Goal: Task Accomplishment & Management: Complete application form

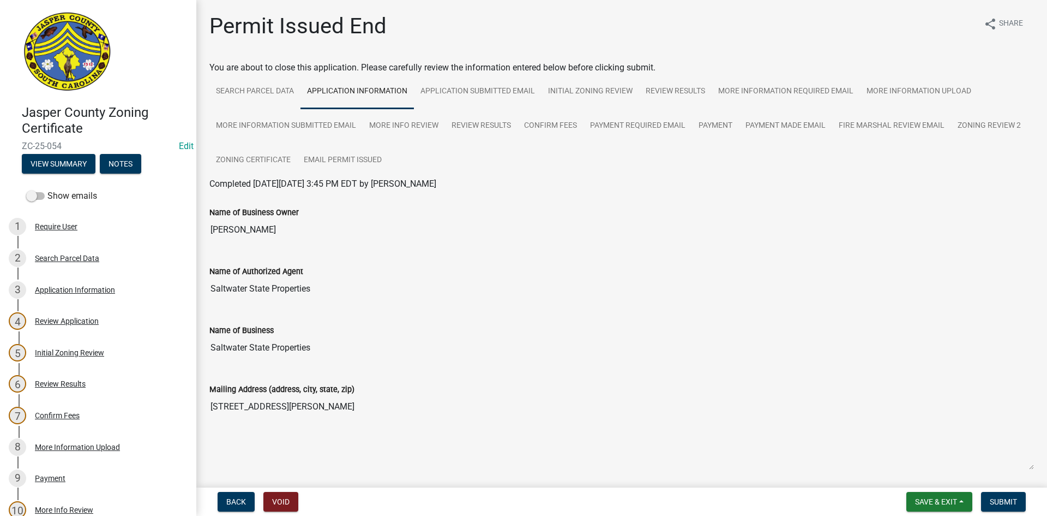
scroll to position [55, 0]
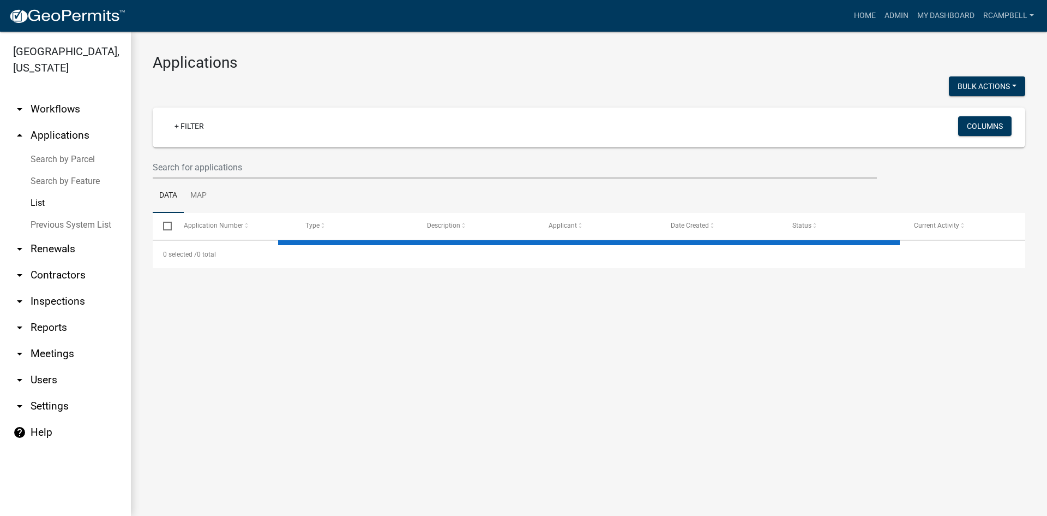
select select "3: 100"
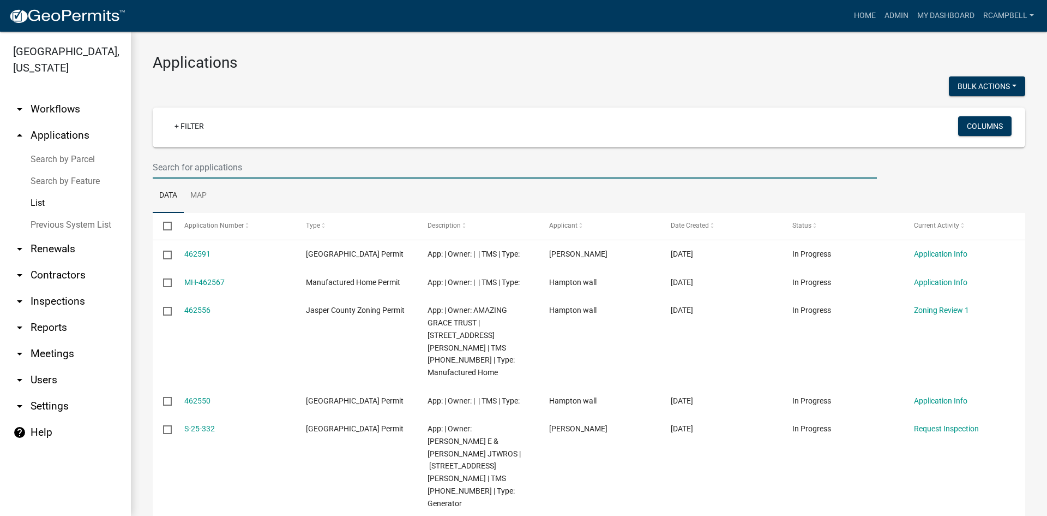
click at [191, 164] on input "text" at bounding box center [515, 167] width 724 height 22
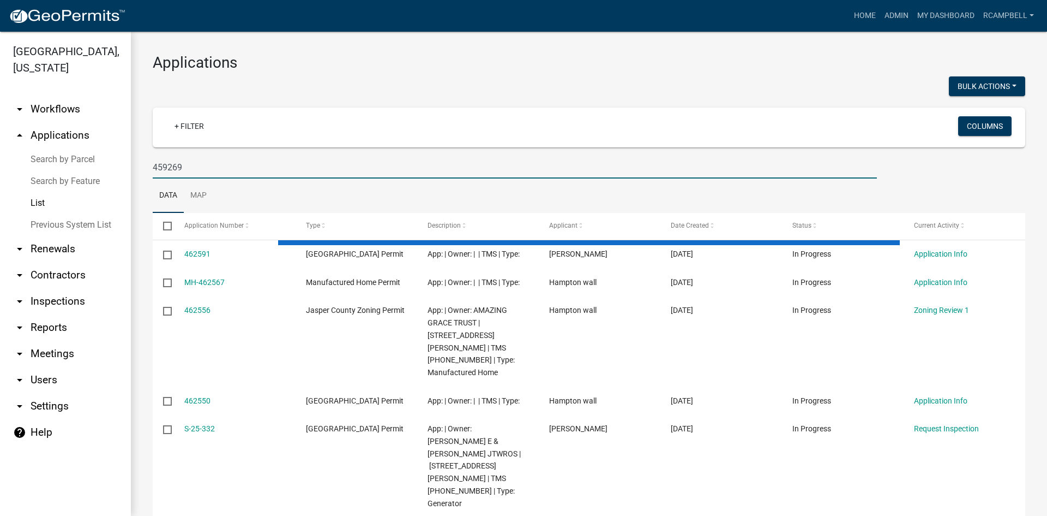
type input "459269"
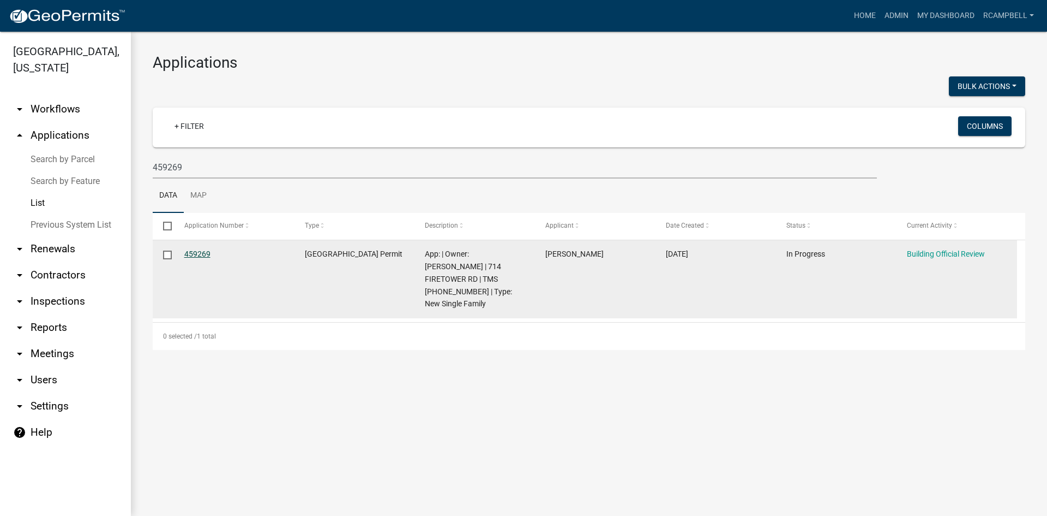
click at [194, 253] on link "459269" at bounding box center [197, 253] width 26 height 9
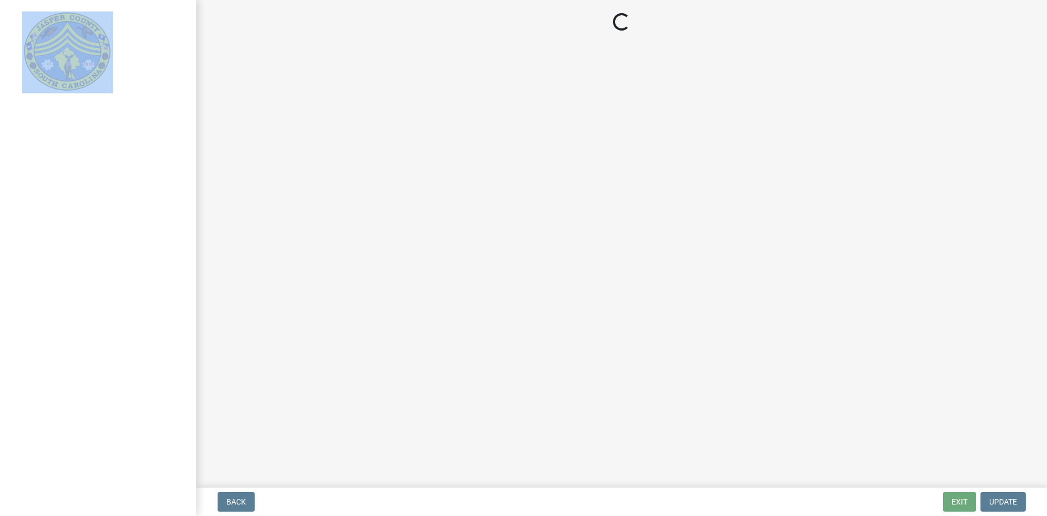
select select "5377c7cd-ae48-4ed2-bc38-366ad0c69dab"
select select "a775bd88-bb11-4979-9dc9-57cd65166191"
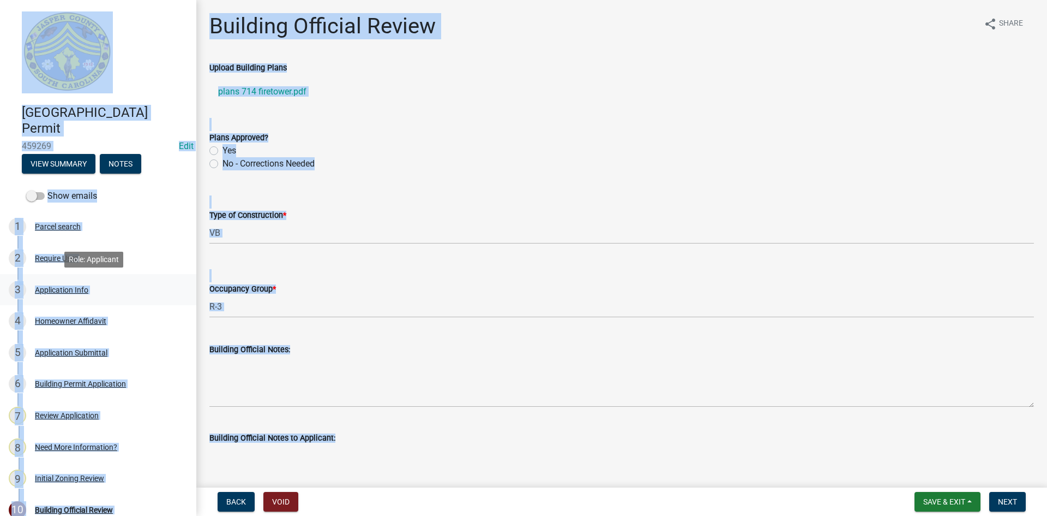
click at [146, 281] on div "3 Application Info" at bounding box center [94, 289] width 170 height 17
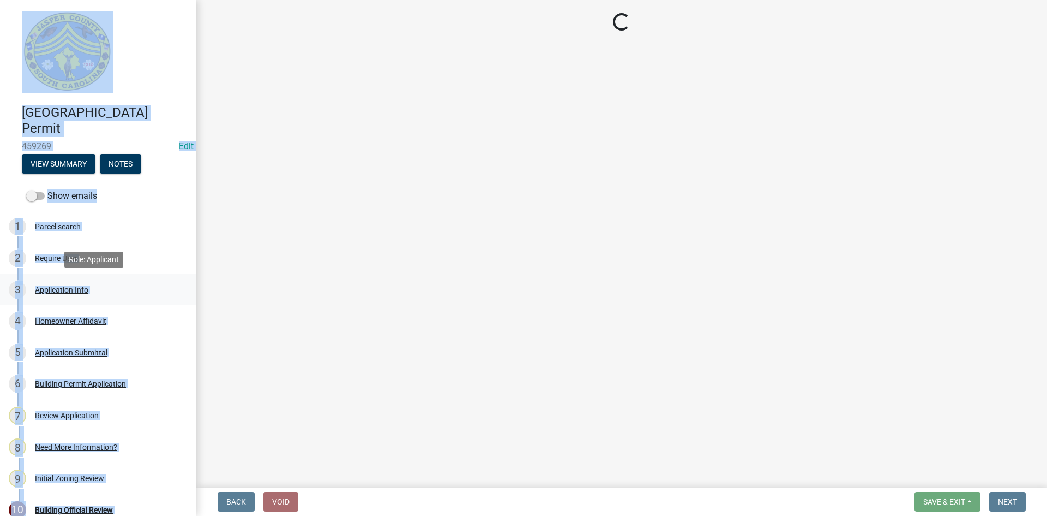
select select "42590599-3c97-479d-b3e9-fbeca9af4fb5"
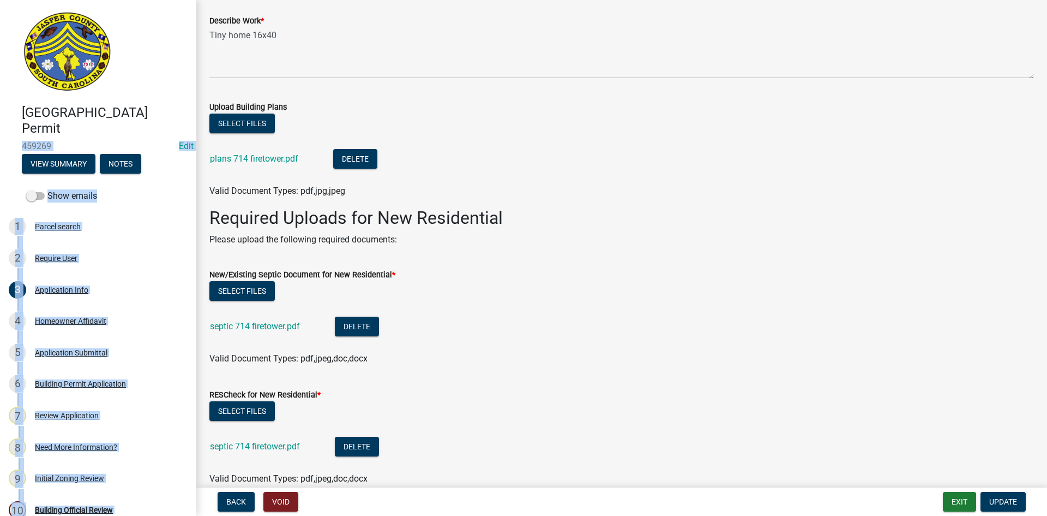
scroll to position [1255, 0]
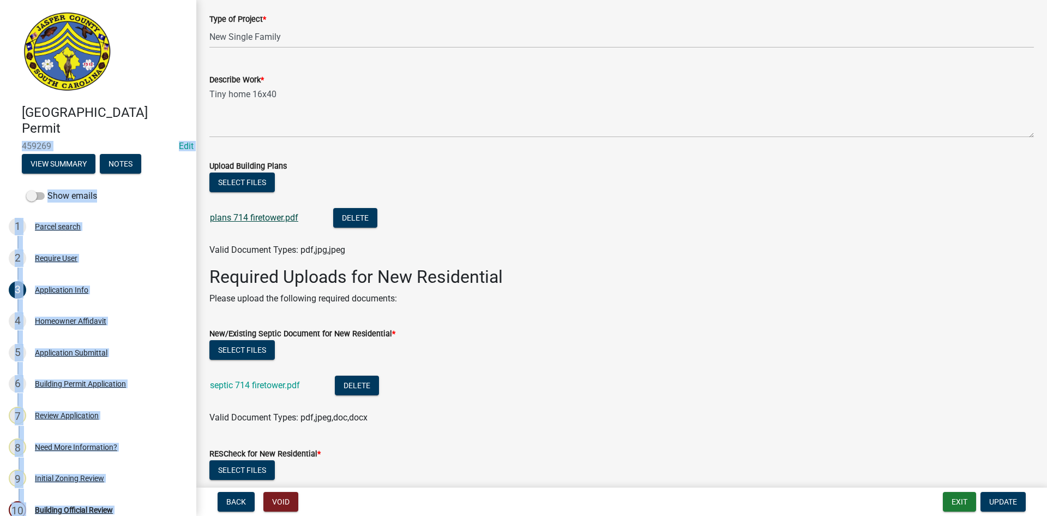
click at [243, 213] on link "plans 714 firetower.pdf" at bounding box center [254, 217] width 88 height 10
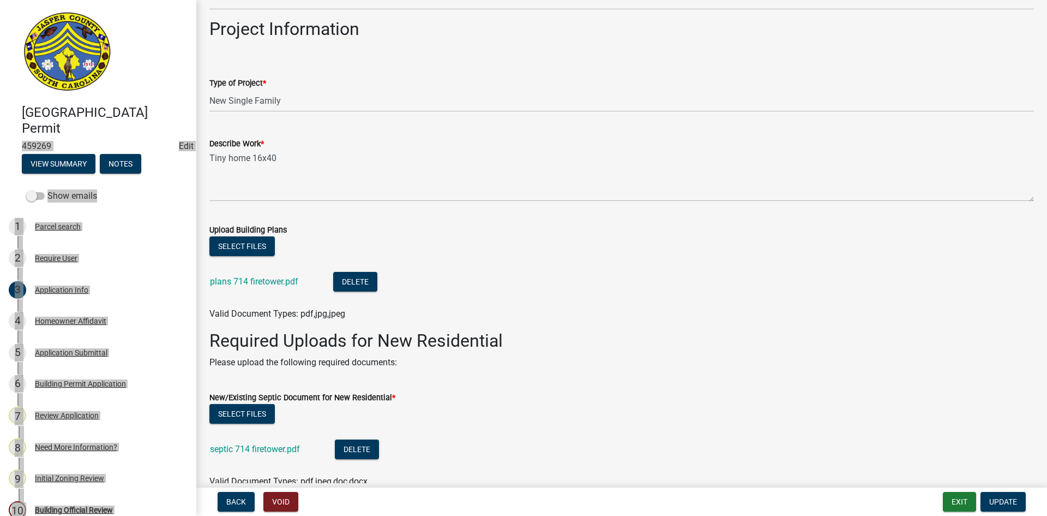
scroll to position [1200, 0]
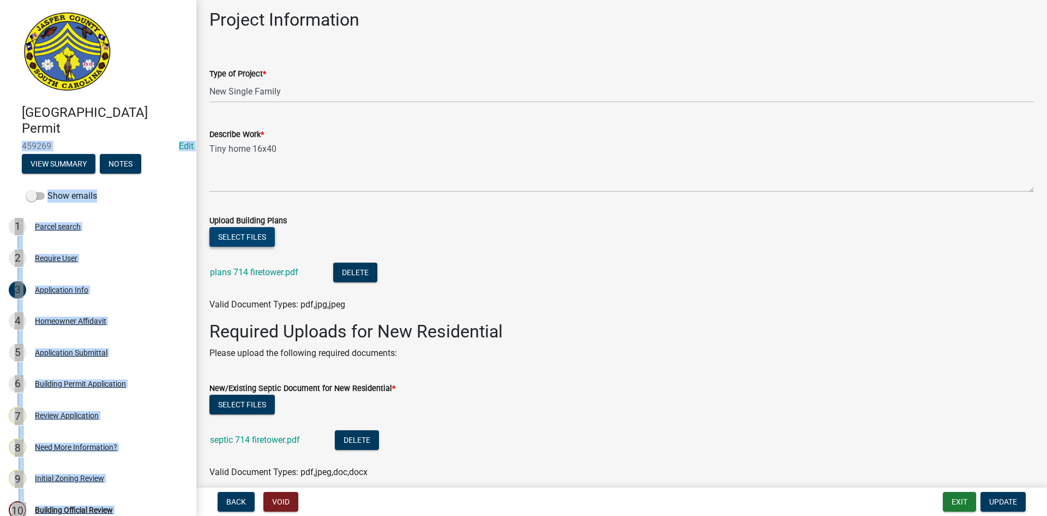
click at [259, 242] on button "Select files" at bounding box center [241, 237] width 65 height 20
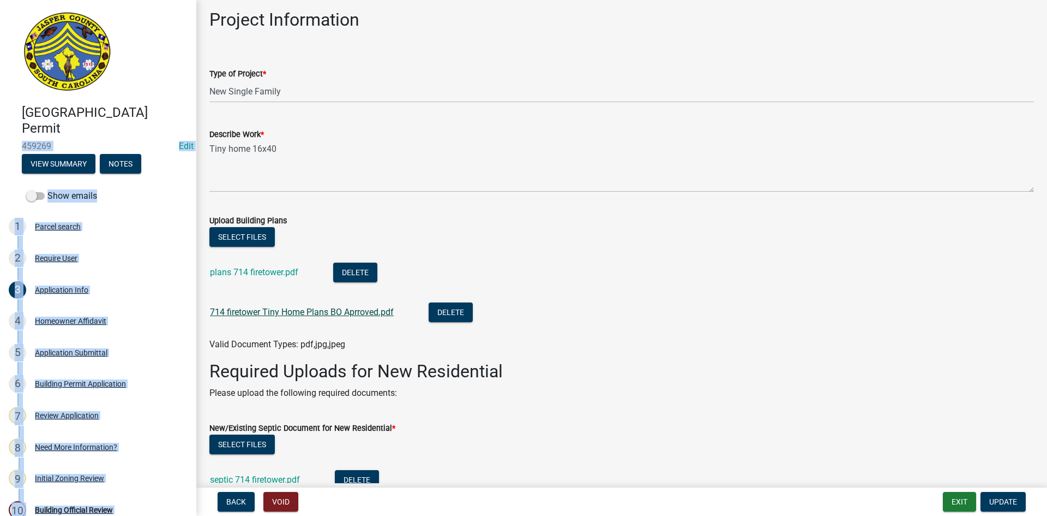
click at [289, 313] on link "714 firetower Tiny Home Plans BO Aprroved.pdf" at bounding box center [302, 312] width 184 height 10
click at [344, 272] on button "Delete" at bounding box center [355, 272] width 44 height 20
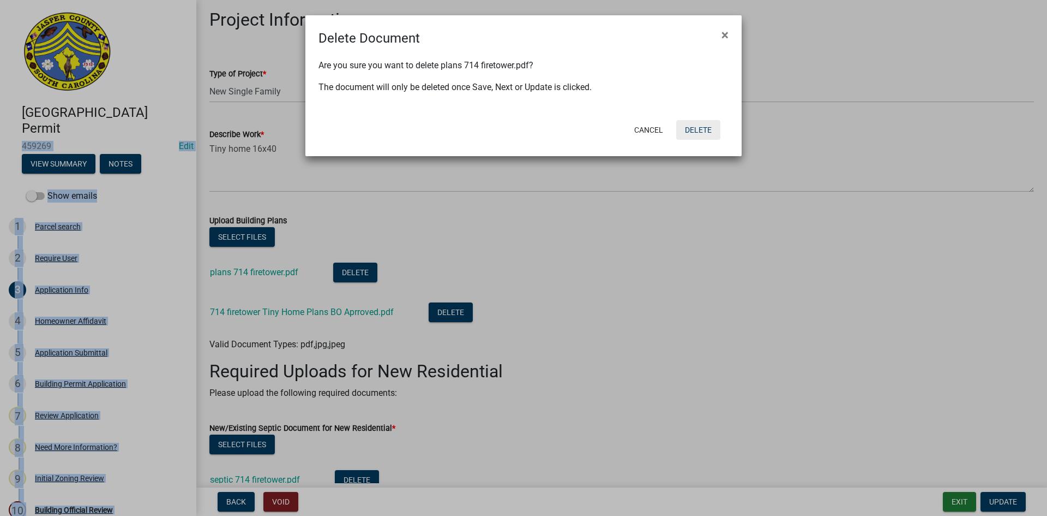
click at [704, 128] on button "Delete" at bounding box center [698, 130] width 44 height 20
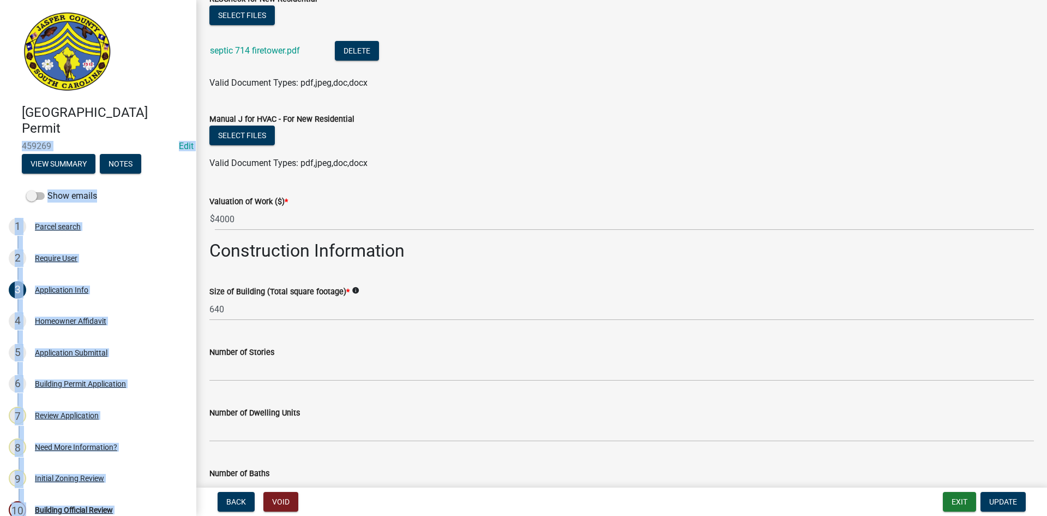
scroll to position [1616, 0]
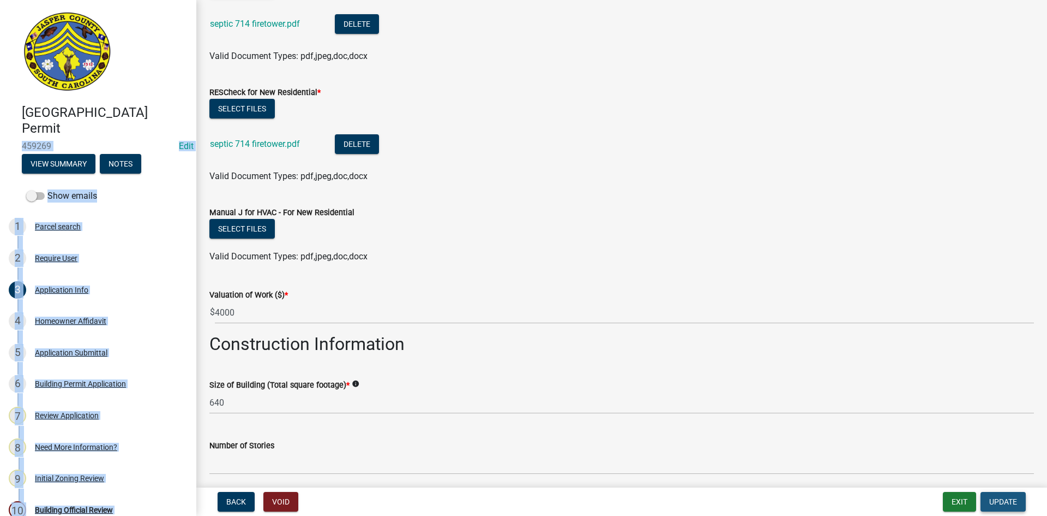
click at [1000, 503] on span "Update" at bounding box center [1004, 501] width 28 height 9
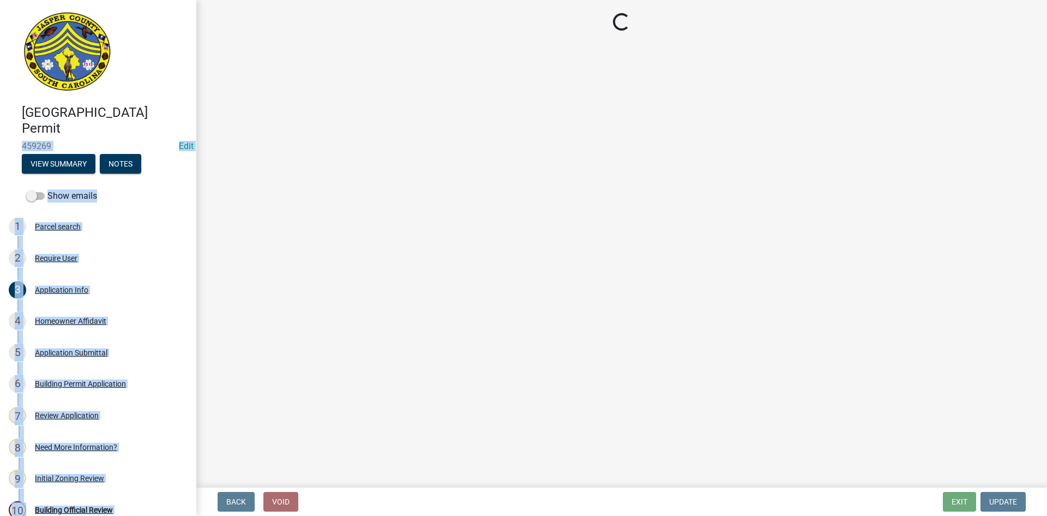
select select "61611ad6-14f2-499c-805c-58607f11e2fc"
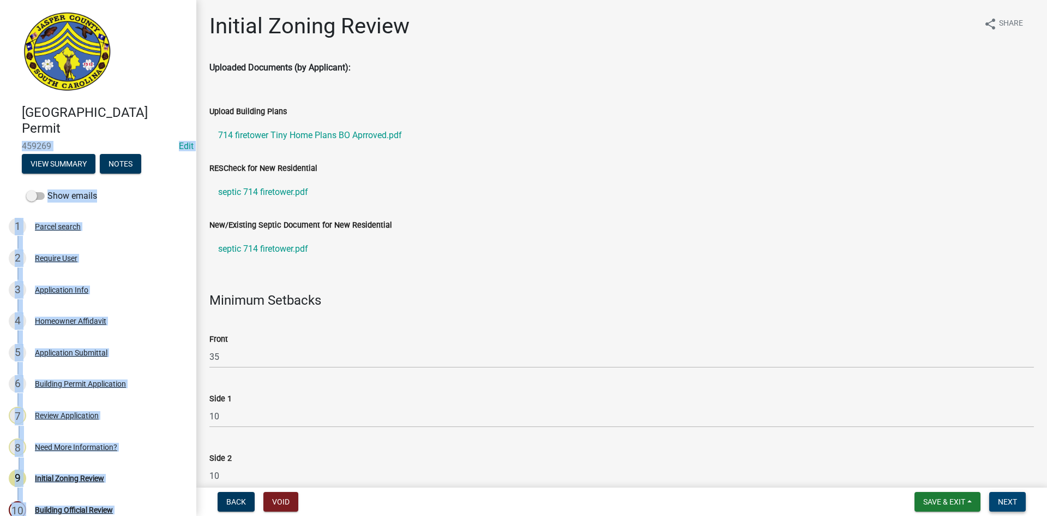
click at [1008, 504] on span "Next" at bounding box center [1007, 501] width 19 height 9
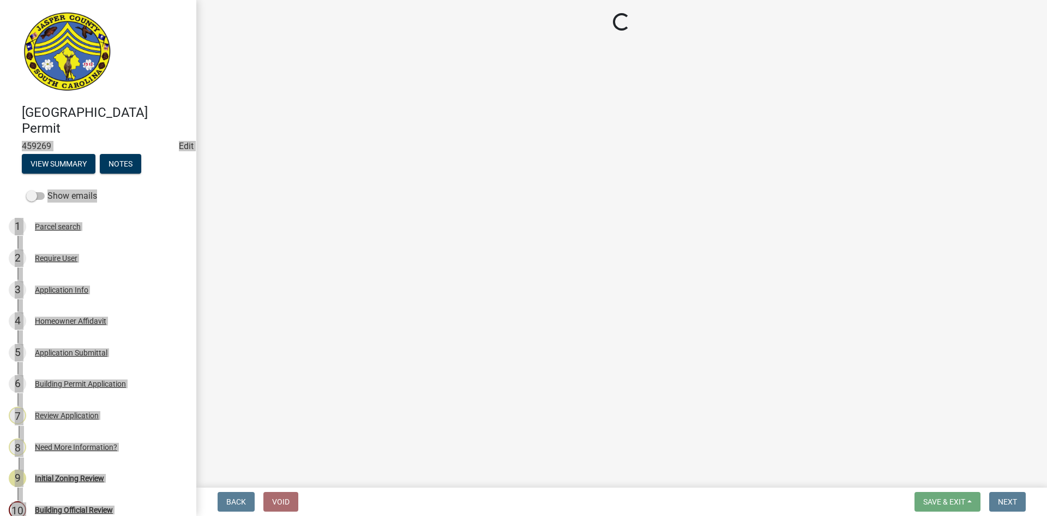
select select "5377c7cd-ae48-4ed2-bc38-366ad0c69dab"
select select "a775bd88-bb11-4979-9dc9-57cd65166191"
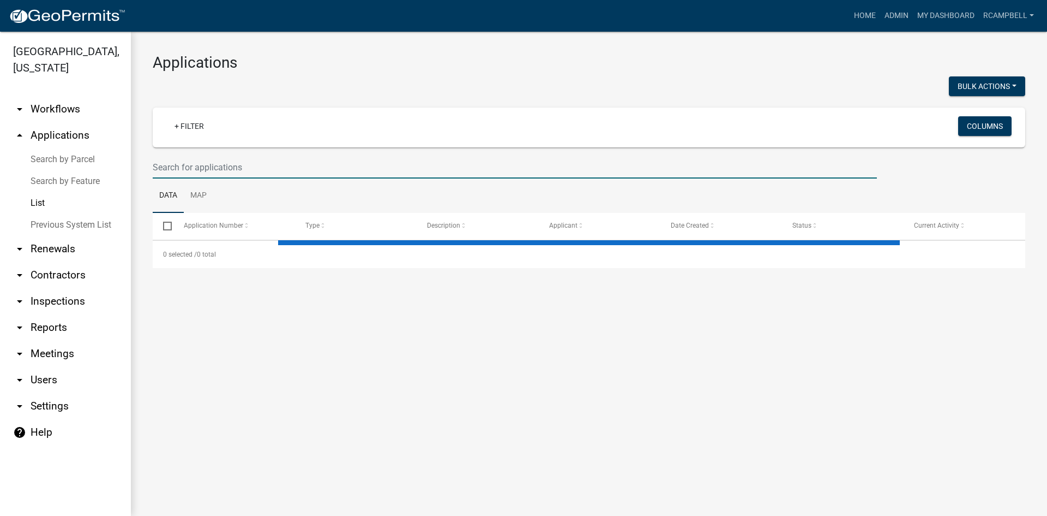
select select "3: 100"
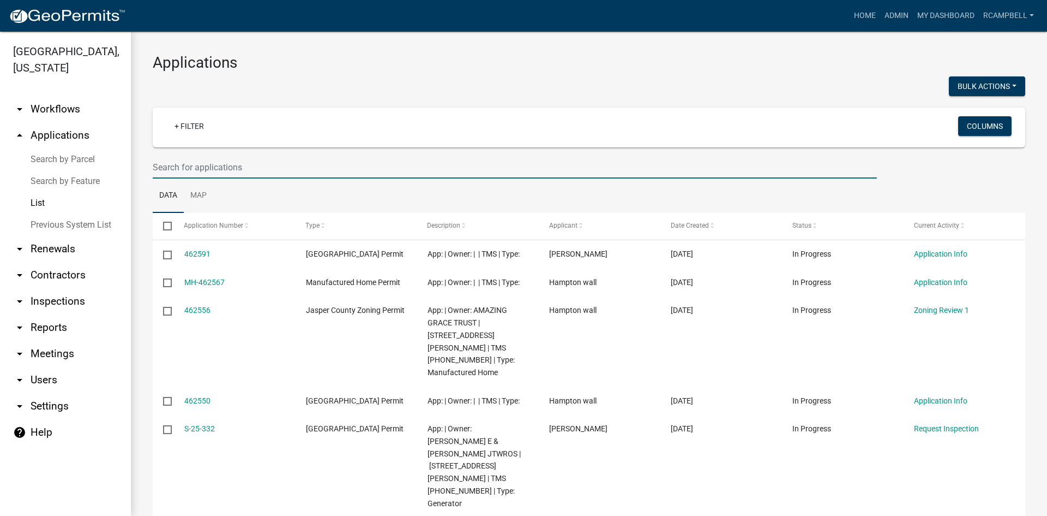
click at [203, 169] on input "text" at bounding box center [515, 167] width 724 height 22
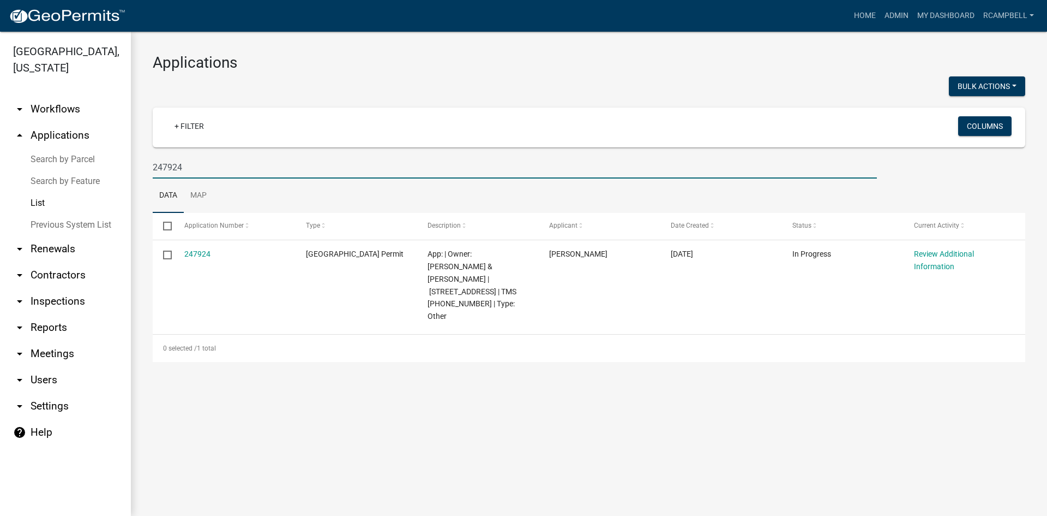
click at [209, 166] on input "247924" at bounding box center [515, 167] width 724 height 22
type input "2"
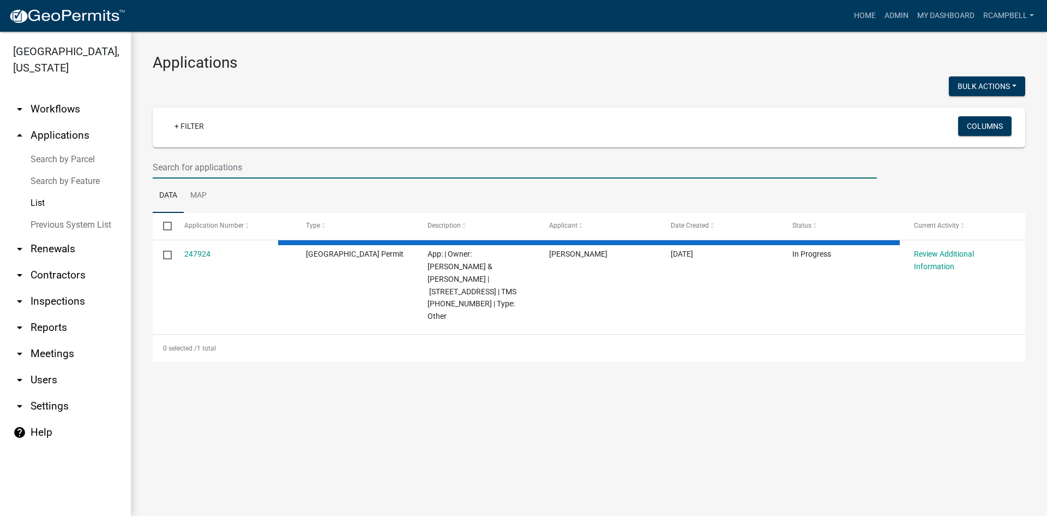
select select "3: 100"
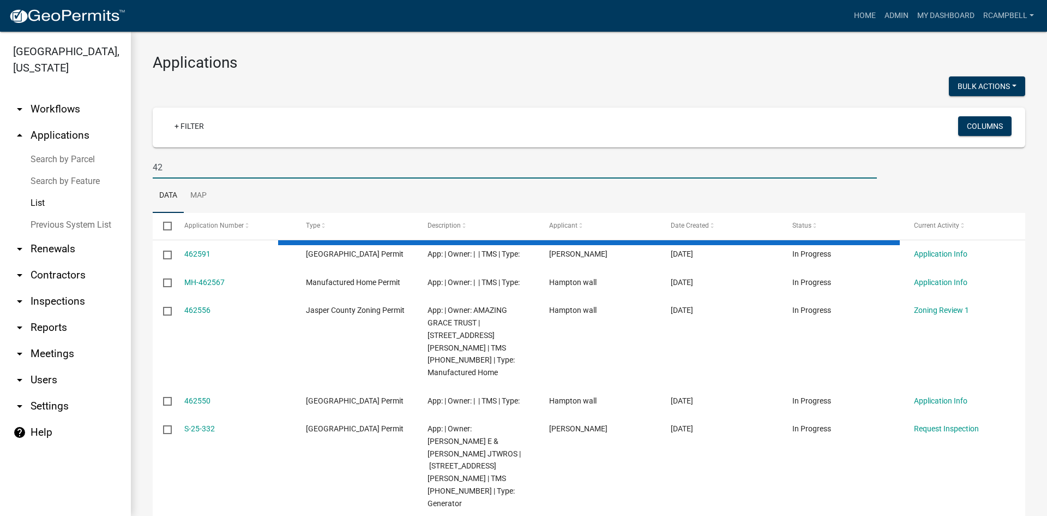
type input "4"
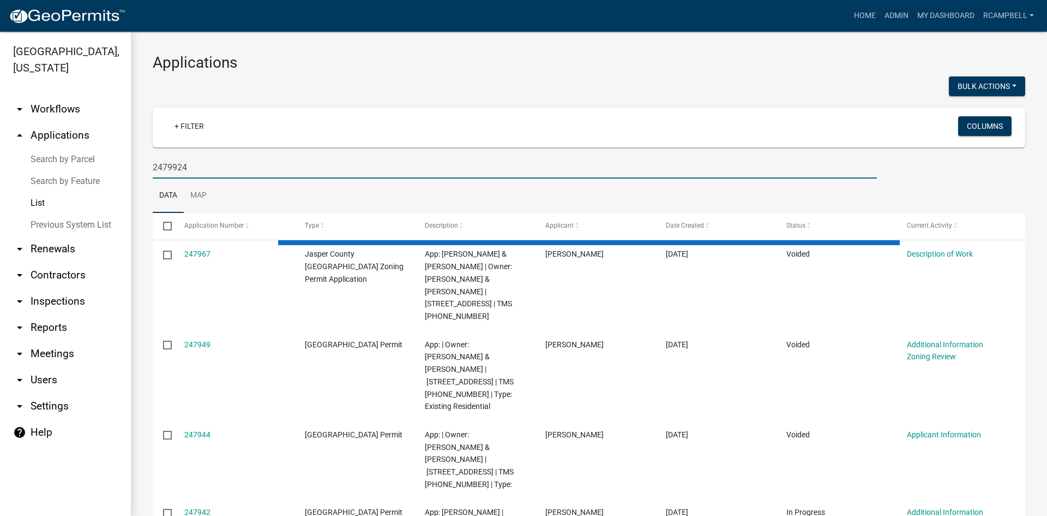
type input "247924"
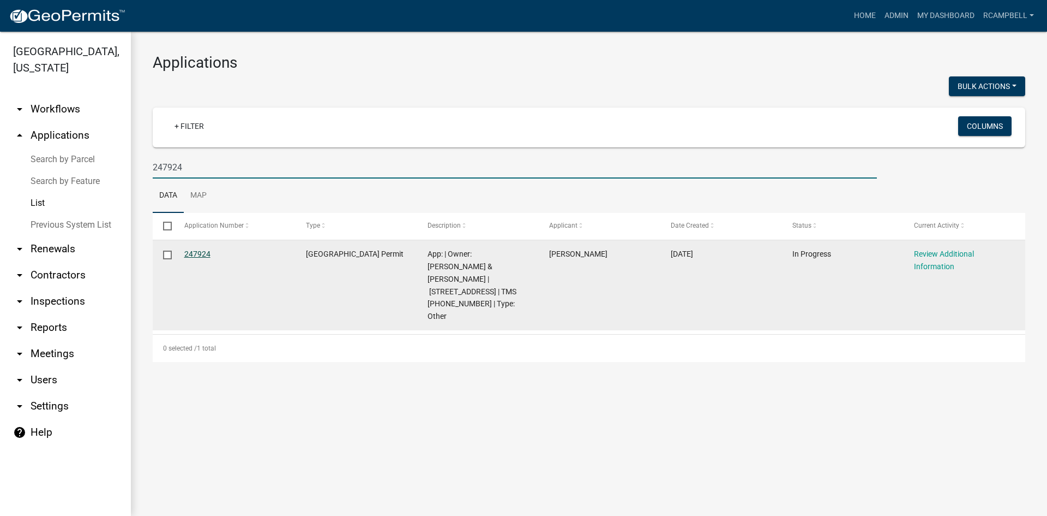
click at [195, 252] on link "247924" at bounding box center [197, 253] width 26 height 9
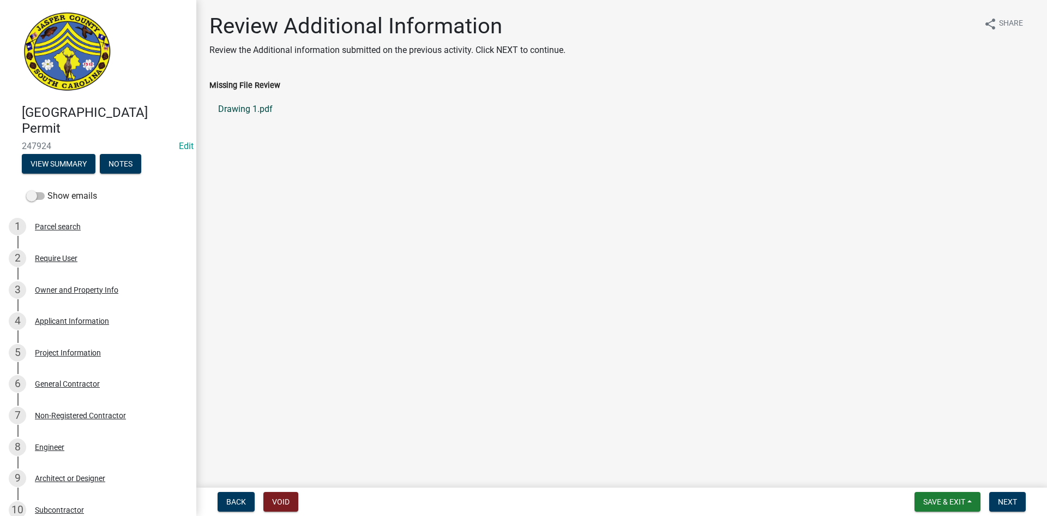
click at [238, 112] on link "Drawing 1.pdf" at bounding box center [621, 109] width 825 height 26
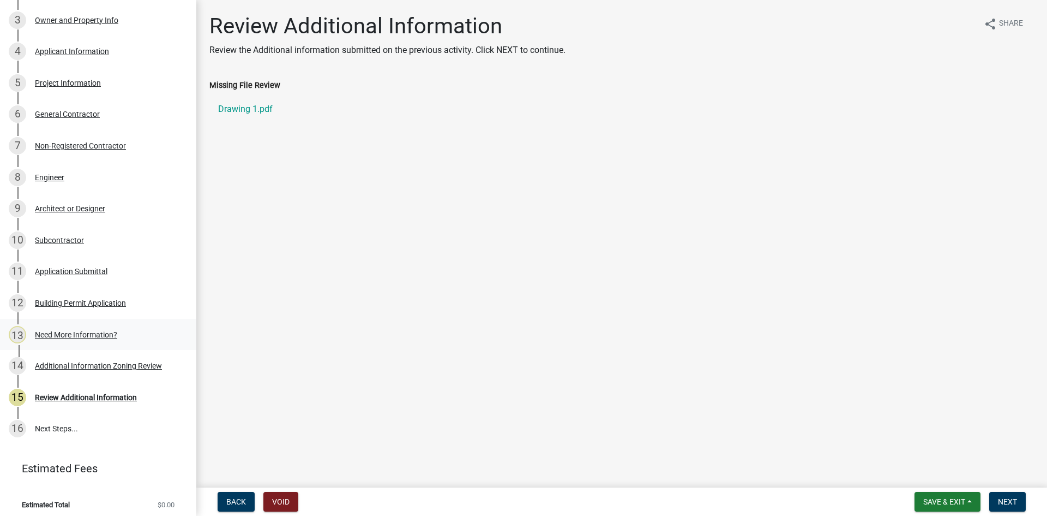
scroll to position [273, 0]
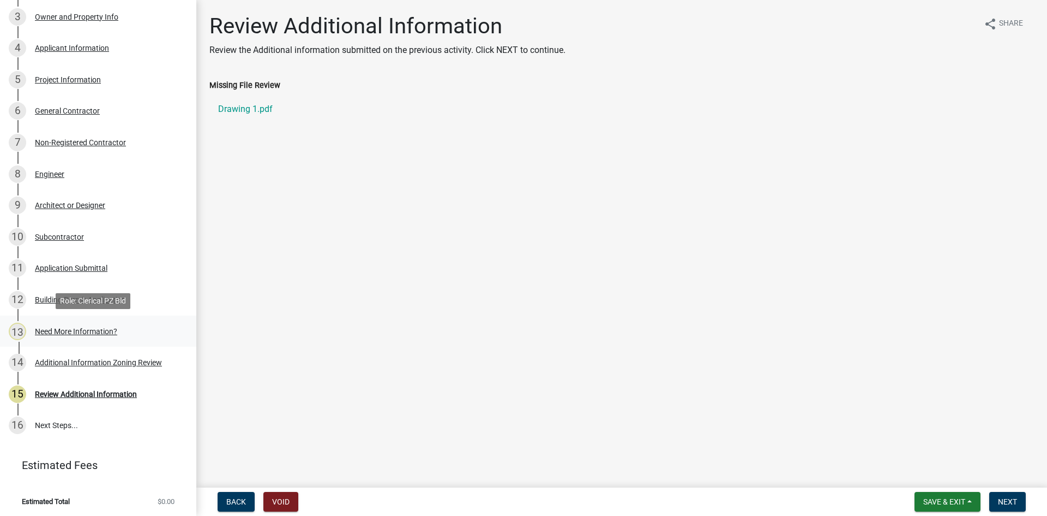
click at [59, 334] on div "Need More Information?" at bounding box center [76, 331] width 82 height 8
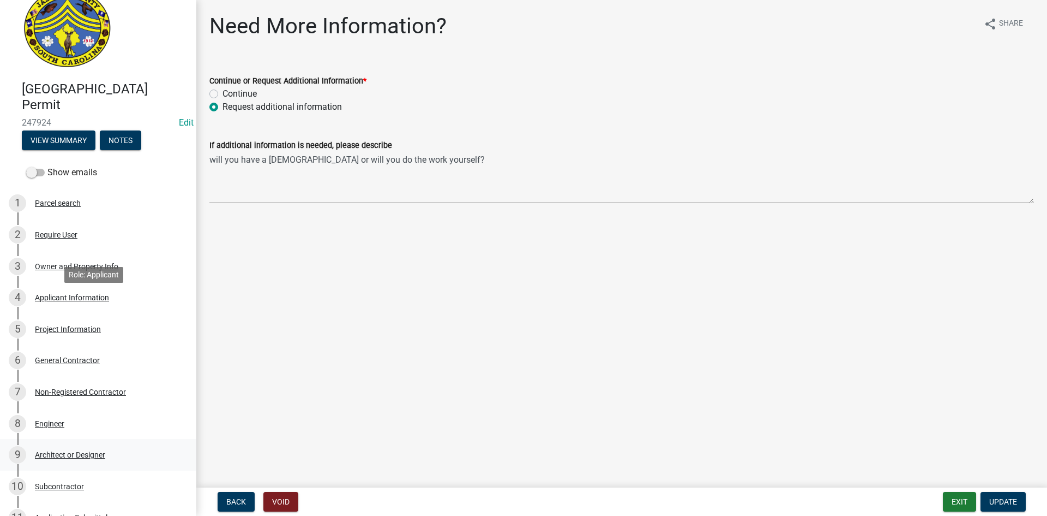
scroll to position [0, 0]
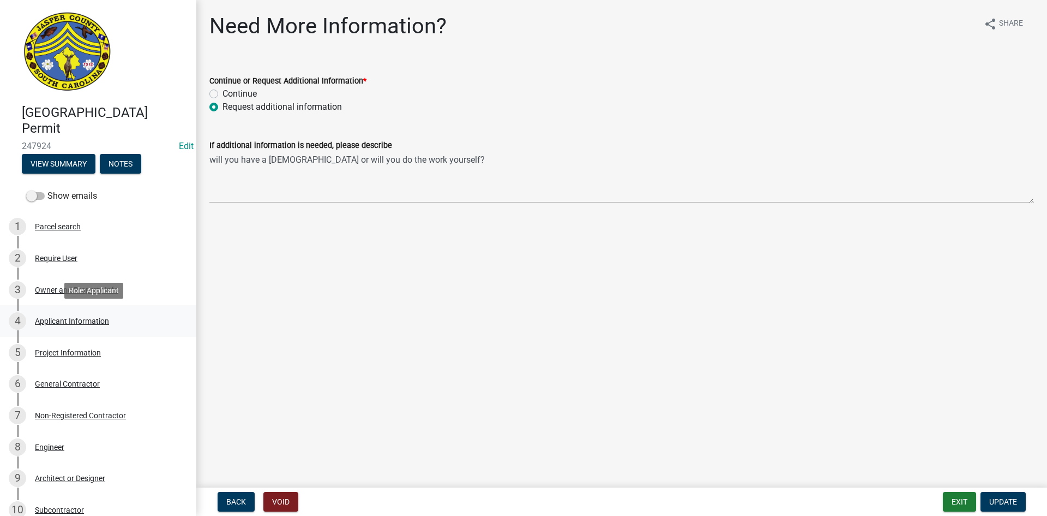
click at [62, 317] on div "Applicant Information" at bounding box center [72, 321] width 74 height 8
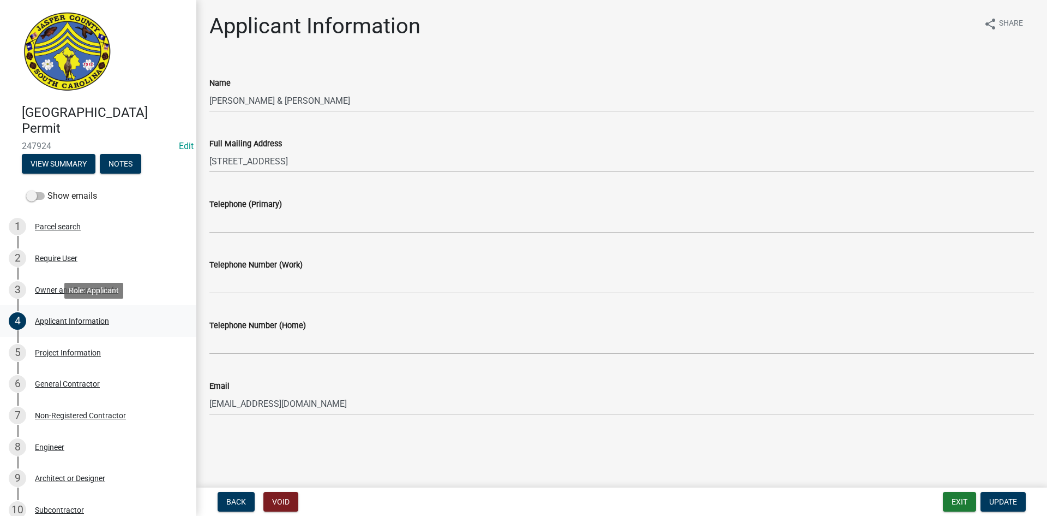
click at [65, 321] on div "Applicant Information" at bounding box center [72, 321] width 74 height 8
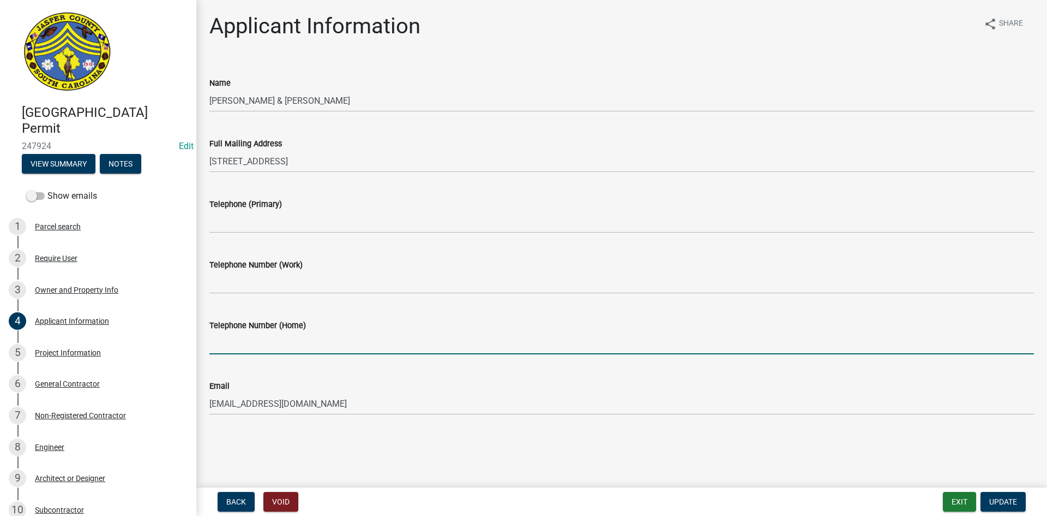
click at [305, 342] on input "Telephone Number (Home)" at bounding box center [621, 343] width 825 height 22
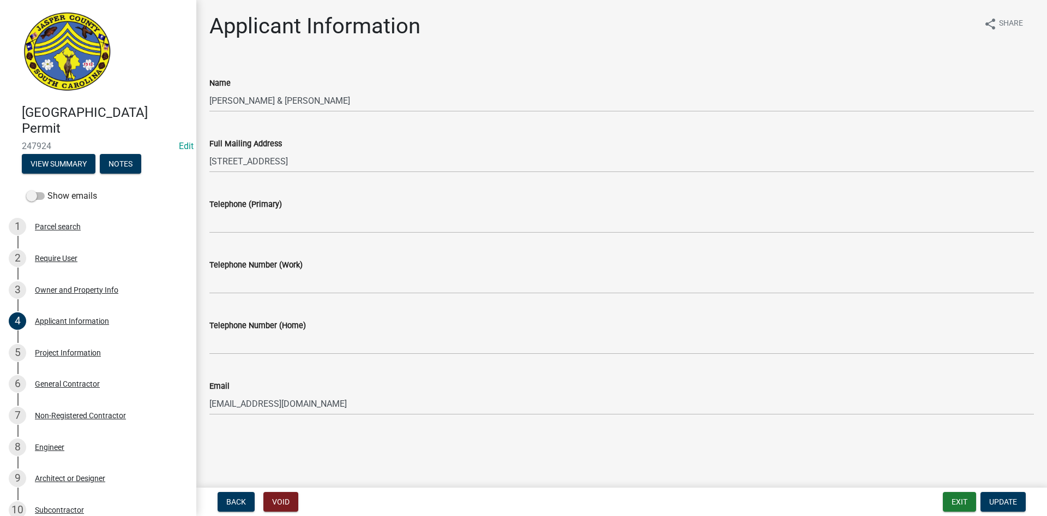
drag, startPoint x: 349, startPoint y: 458, endPoint x: 325, endPoint y: 454, distance: 24.3
click at [346, 457] on main "Applicant Information share Share Name JENKINS EDWARD & GAYNELL Full Mailing Ad…" at bounding box center [621, 241] width 851 height 483
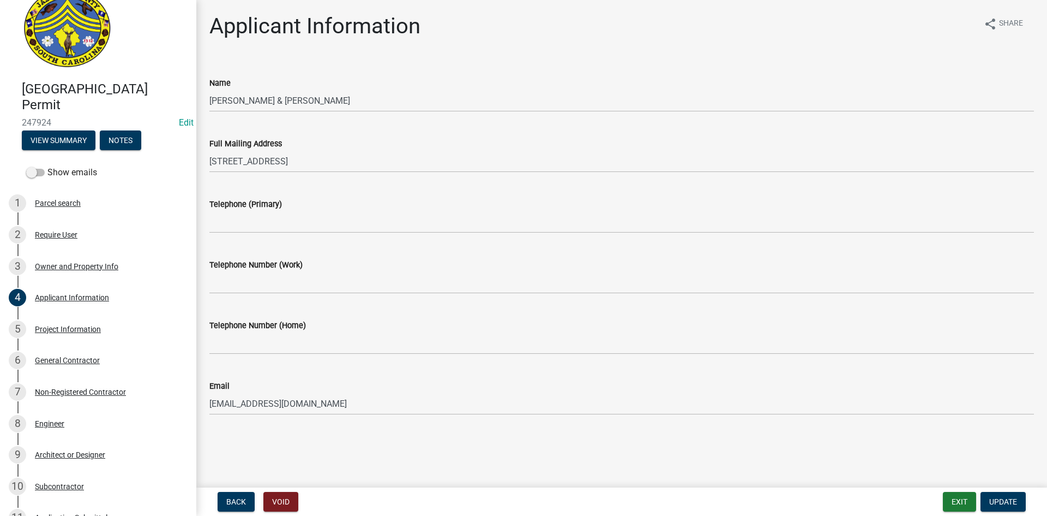
scroll to position [33, 0]
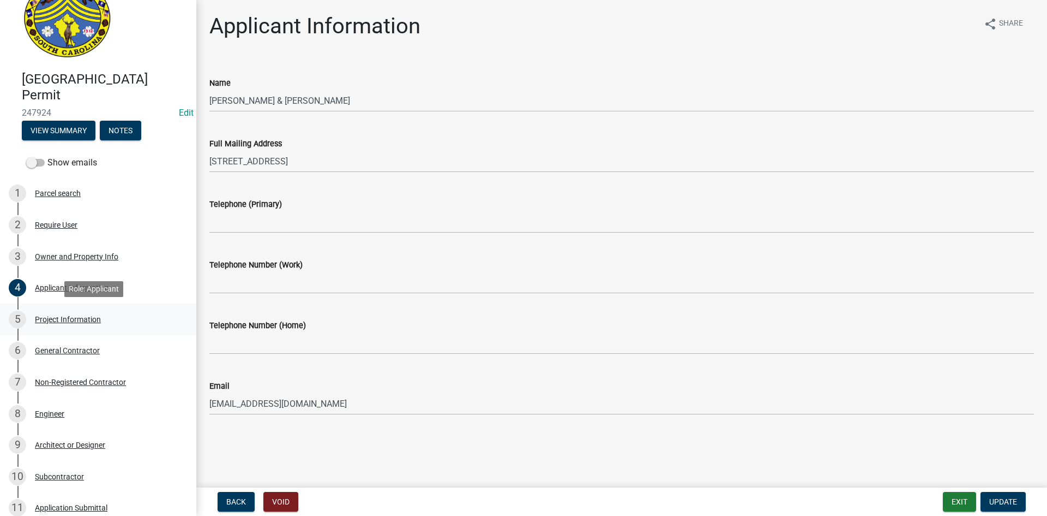
click at [80, 317] on div "Project Information" at bounding box center [68, 319] width 66 height 8
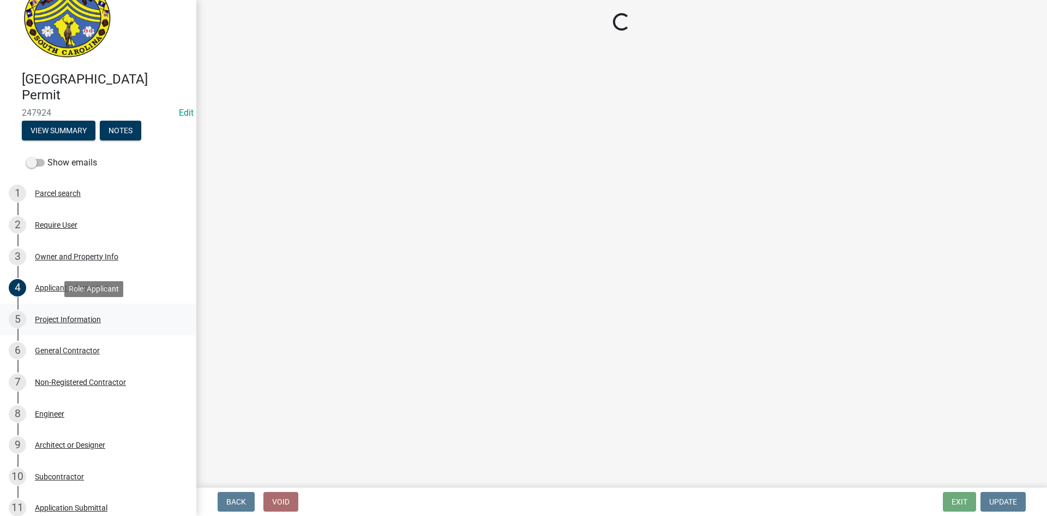
select select "6570ce79-212e-4c42-b64f-f74b85e12671"
select select "6ab2409e-ebf5-4fc4-a3dd-d111df7f0e40"
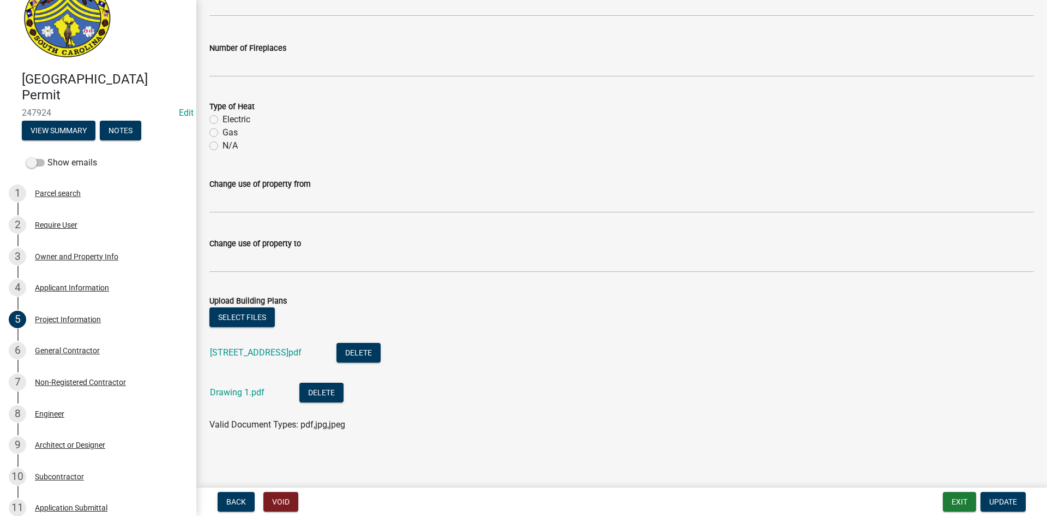
scroll to position [603, 0]
click at [244, 352] on link "355 Roseland rd.pdf" at bounding box center [256, 351] width 92 height 10
click at [235, 395] on link "Drawing 1.pdf" at bounding box center [237, 391] width 55 height 10
click at [244, 312] on button "Select files" at bounding box center [241, 317] width 65 height 20
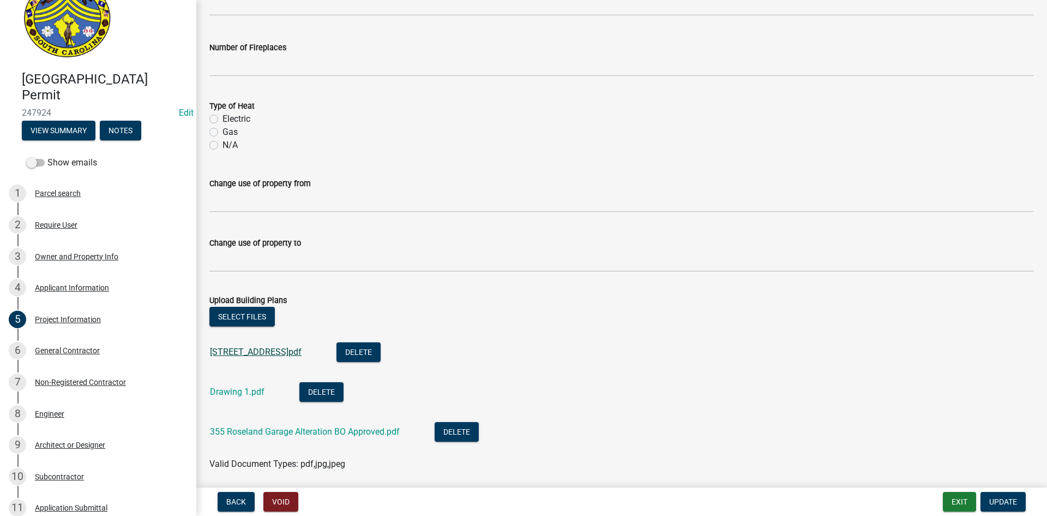
click at [259, 351] on link "355 Roseland rd.pdf" at bounding box center [256, 351] width 92 height 10
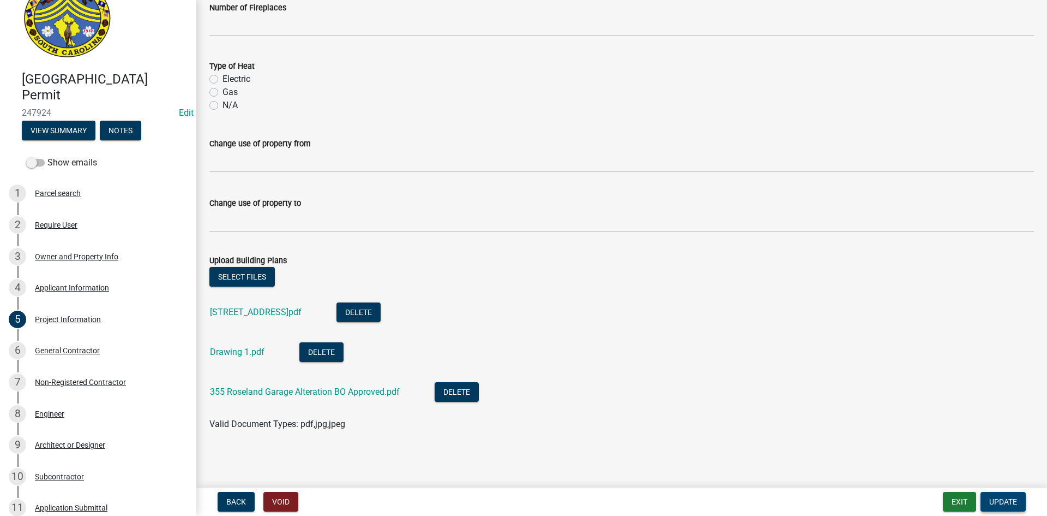
click at [995, 500] on span "Update" at bounding box center [1004, 501] width 28 height 9
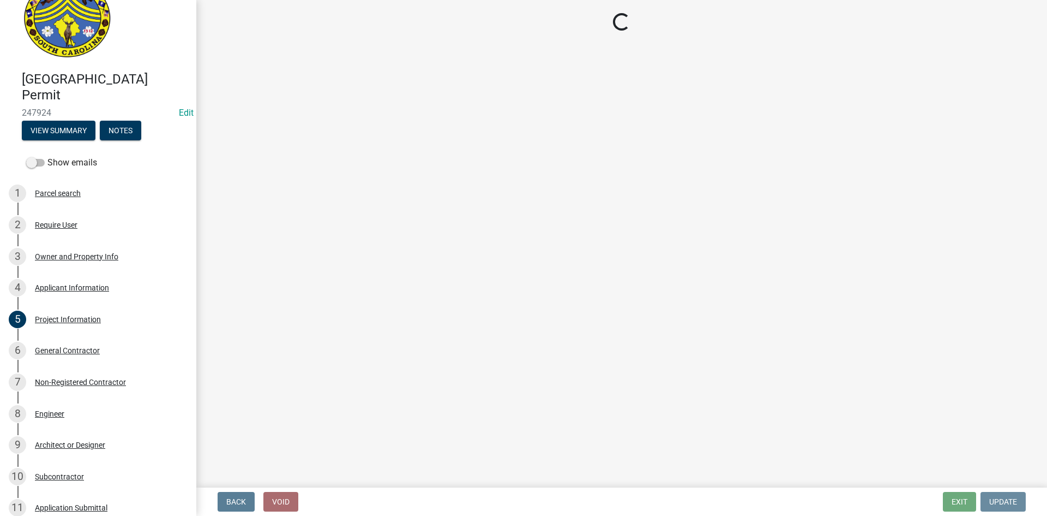
scroll to position [0, 0]
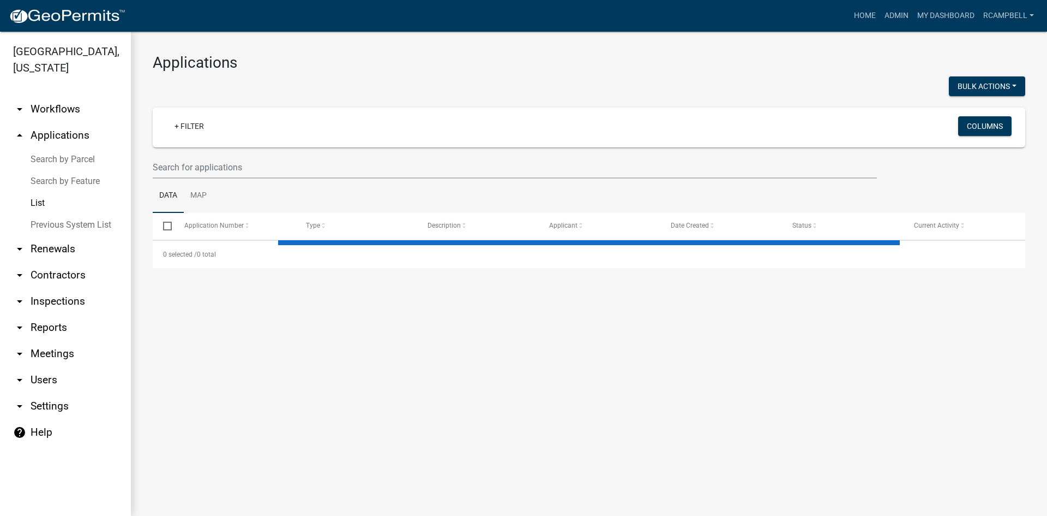
select select "3: 100"
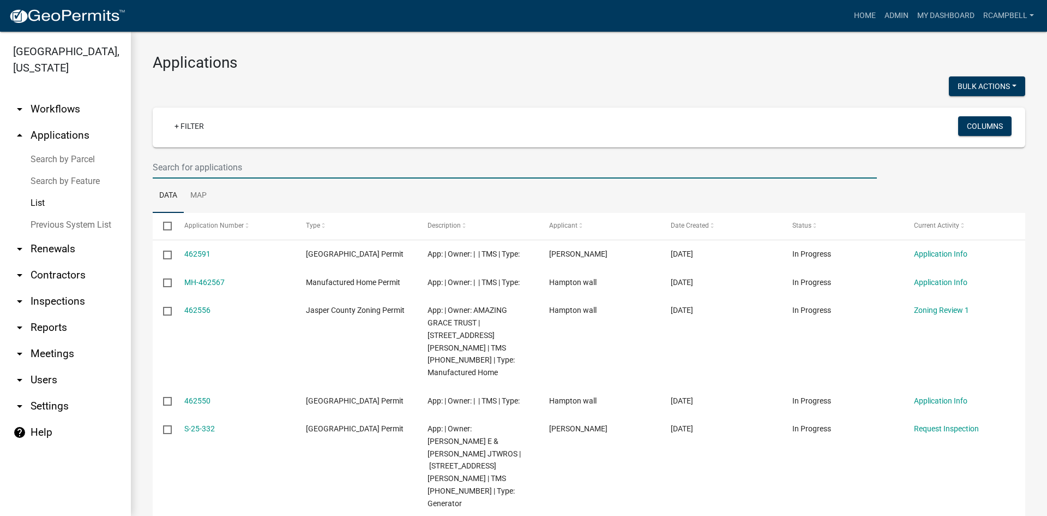
click at [185, 169] on input "text" at bounding box center [515, 167] width 724 height 22
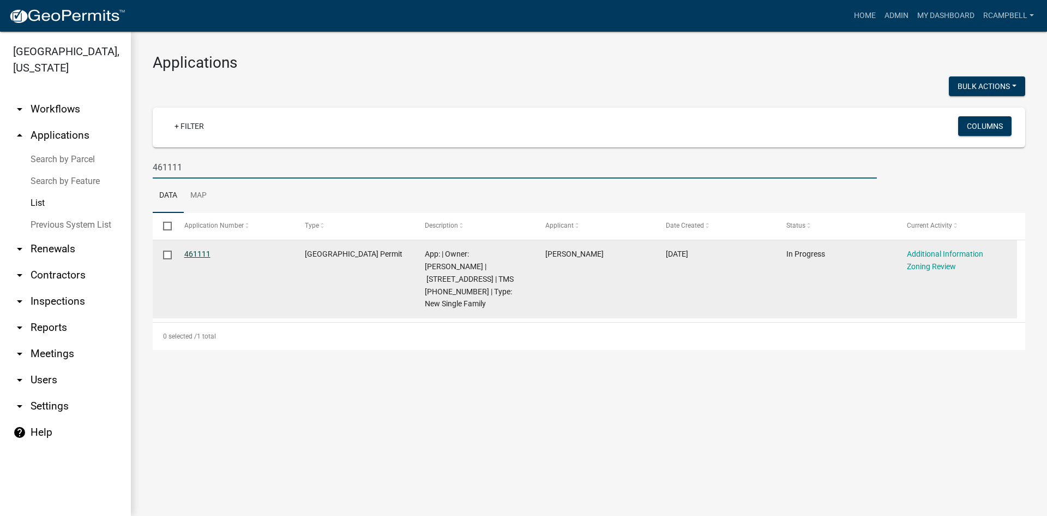
type input "461111"
click at [189, 252] on link "461111" at bounding box center [197, 253] width 26 height 9
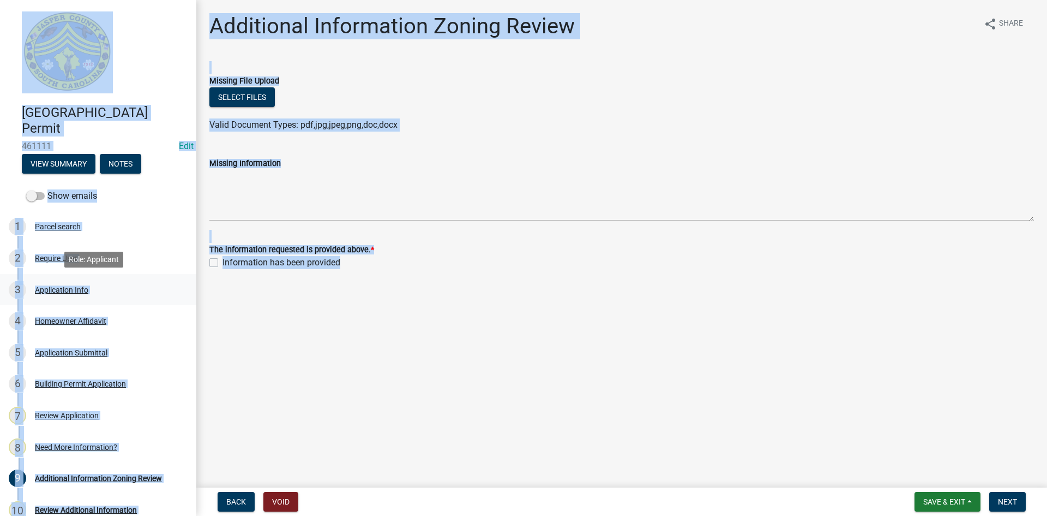
click at [161, 277] on link "3 Application Info" at bounding box center [98, 290] width 196 height 32
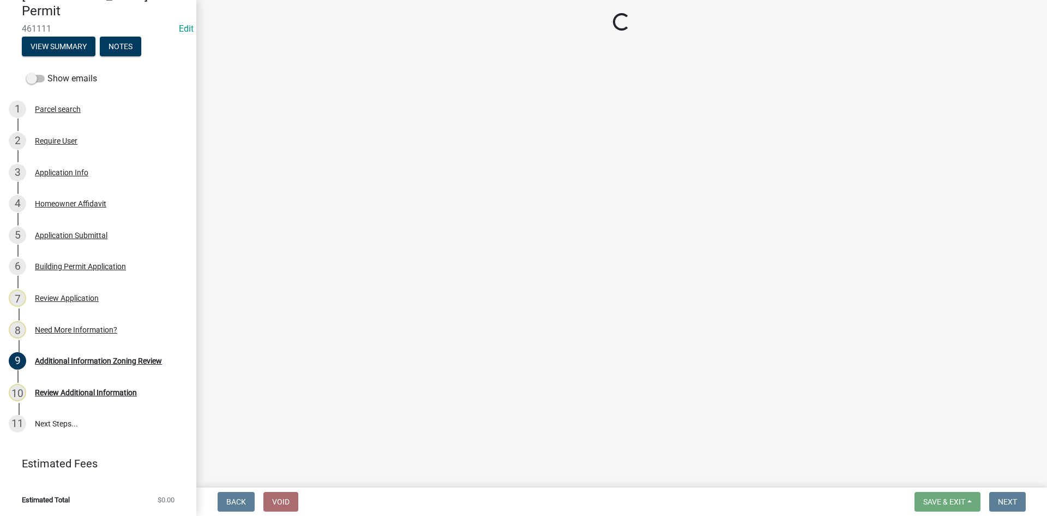
scroll to position [118, 0]
select select "42590599-3c97-479d-b3e9-fbeca9af4fb5"
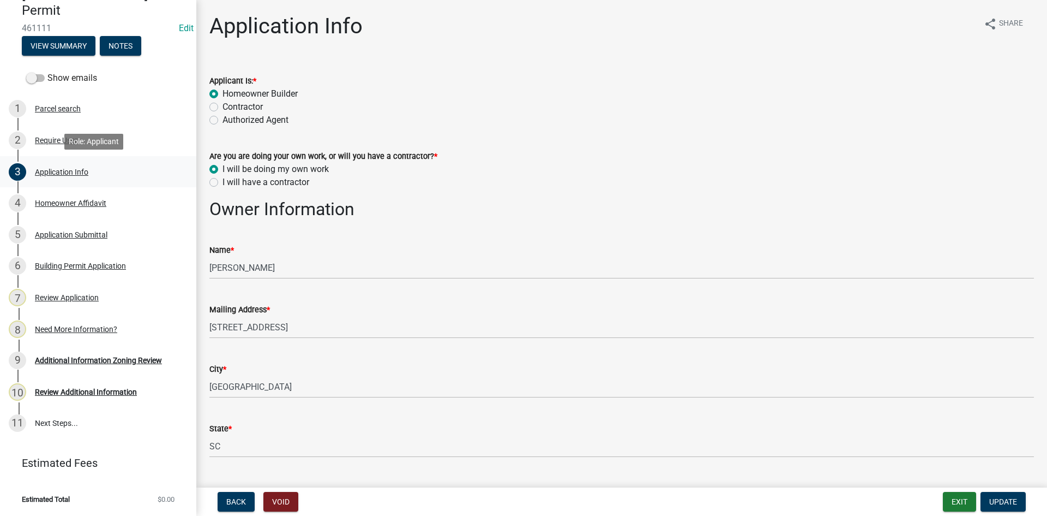
click at [65, 177] on div "3 Application Info" at bounding box center [94, 171] width 170 height 17
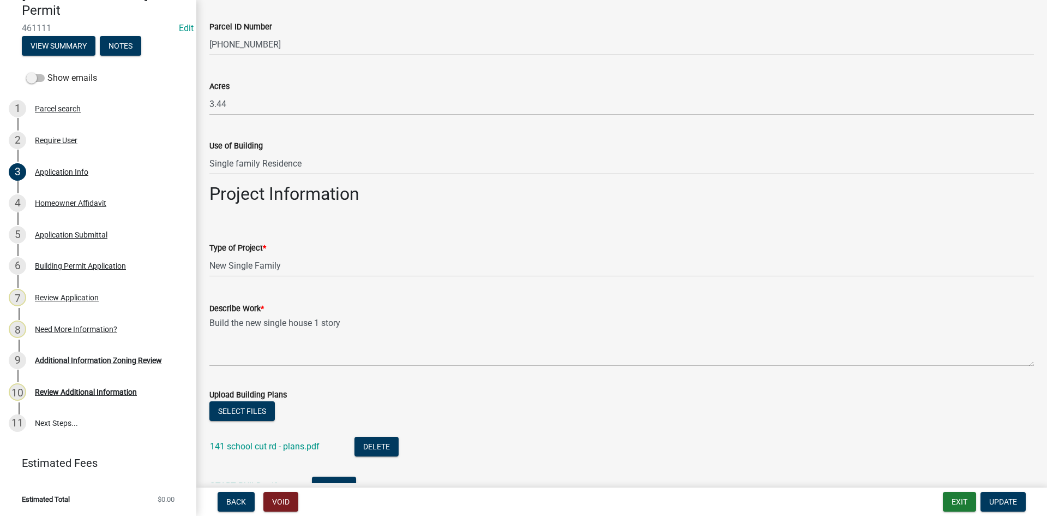
scroll to position [1255, 0]
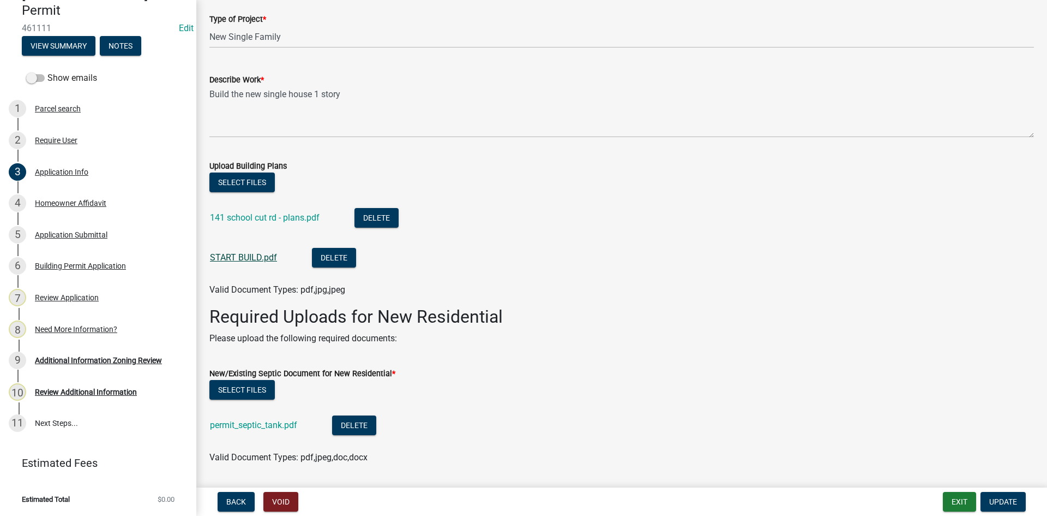
click at [240, 254] on link "START BUILD.pdf" at bounding box center [243, 257] width 67 height 10
click at [278, 218] on link "141 school cut rd - plans.pdf" at bounding box center [265, 217] width 110 height 10
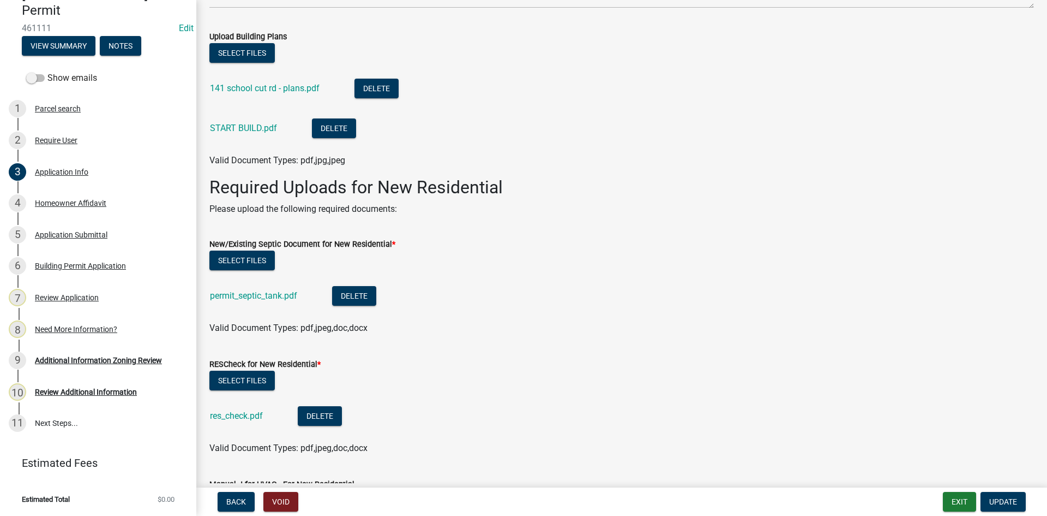
scroll to position [1364, 0]
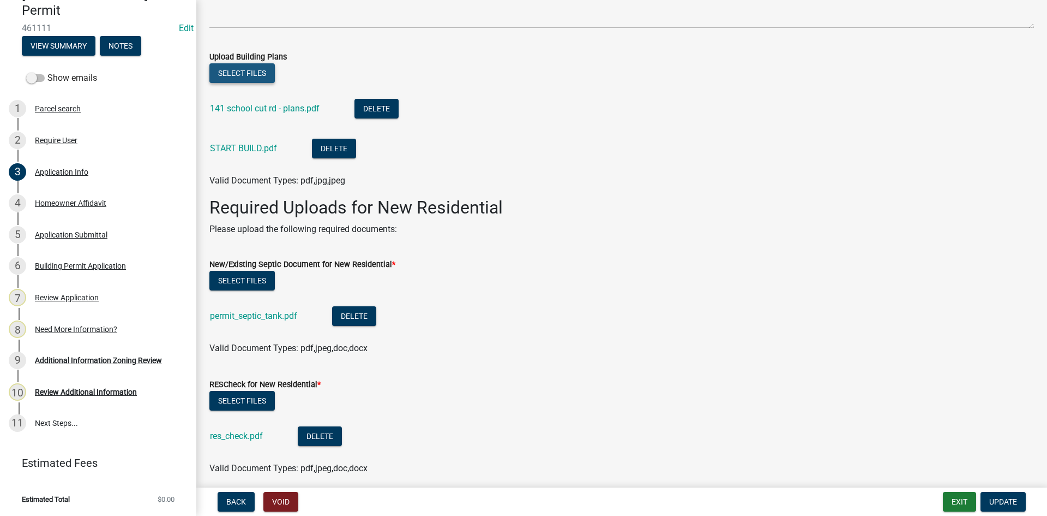
click at [242, 74] on button "Select files" at bounding box center [241, 73] width 65 height 20
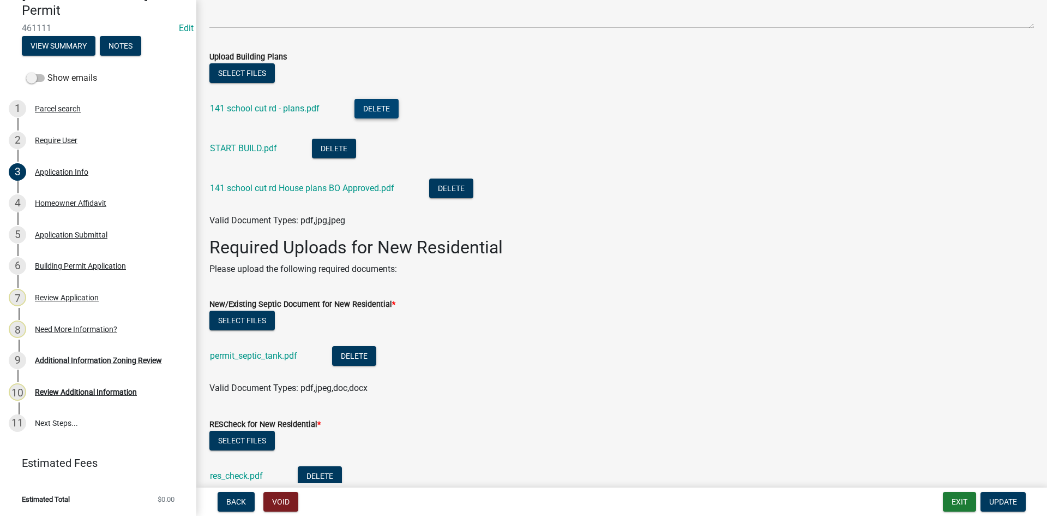
click at [372, 112] on button "Delete" at bounding box center [377, 109] width 44 height 20
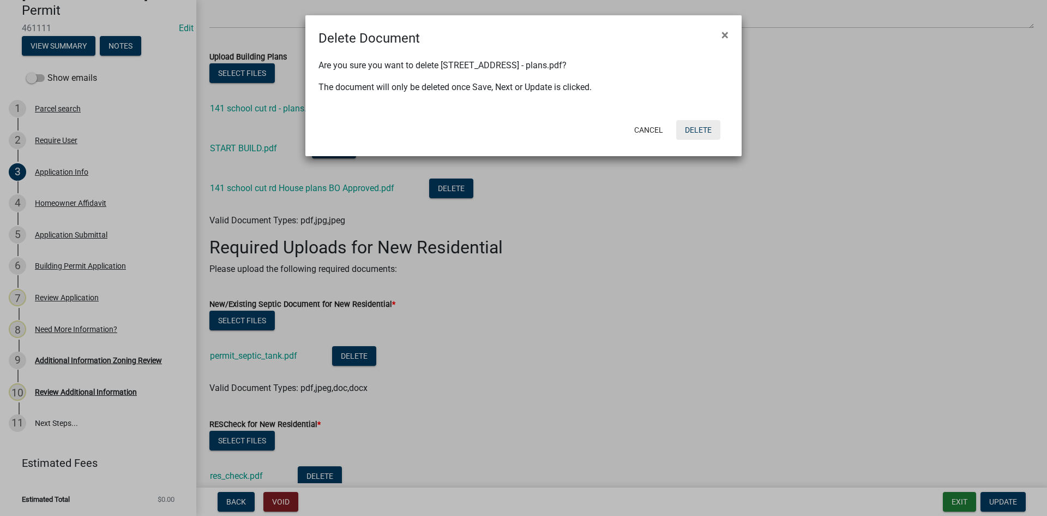
click at [706, 130] on button "Delete" at bounding box center [698, 130] width 44 height 20
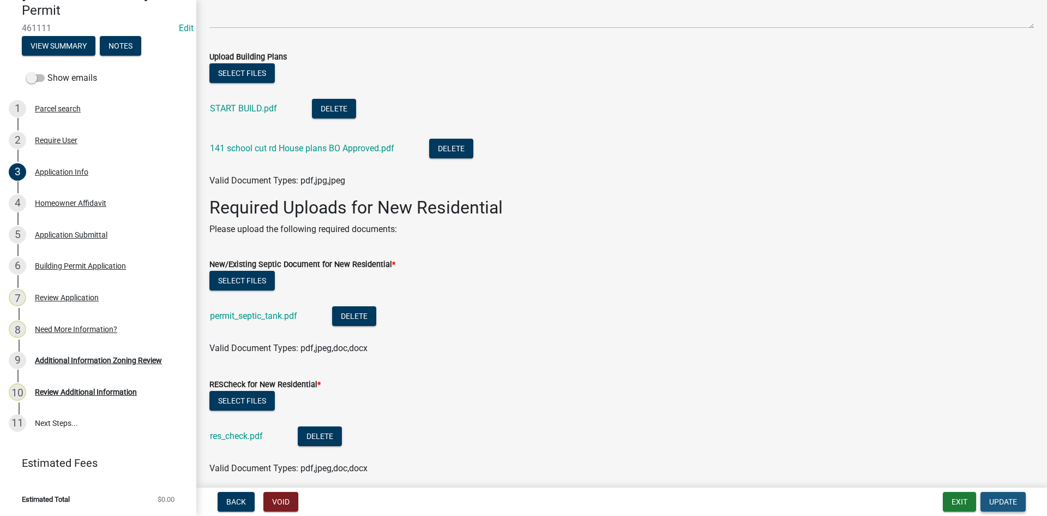
click at [1004, 499] on span "Update" at bounding box center [1004, 501] width 28 height 9
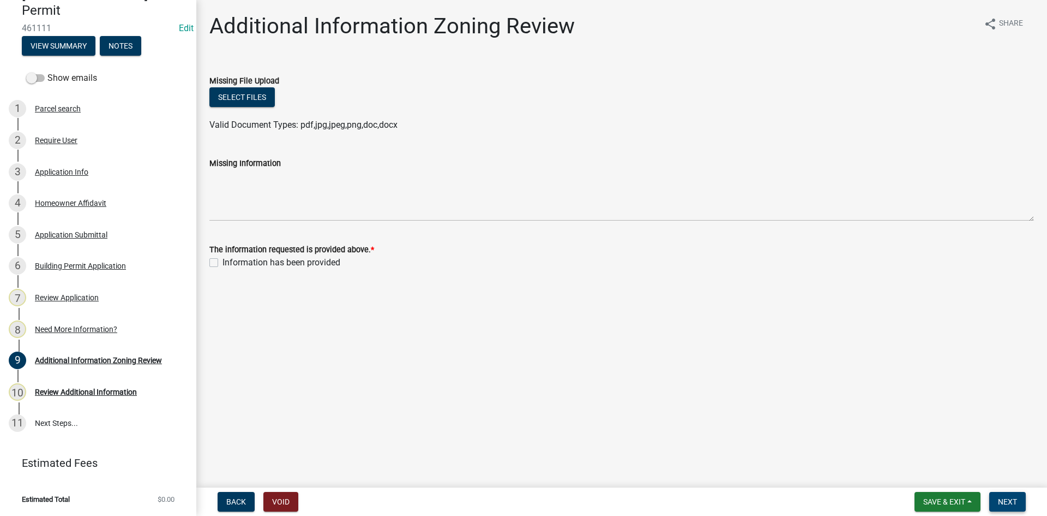
click at [1002, 499] on span "Next" at bounding box center [1007, 501] width 19 height 9
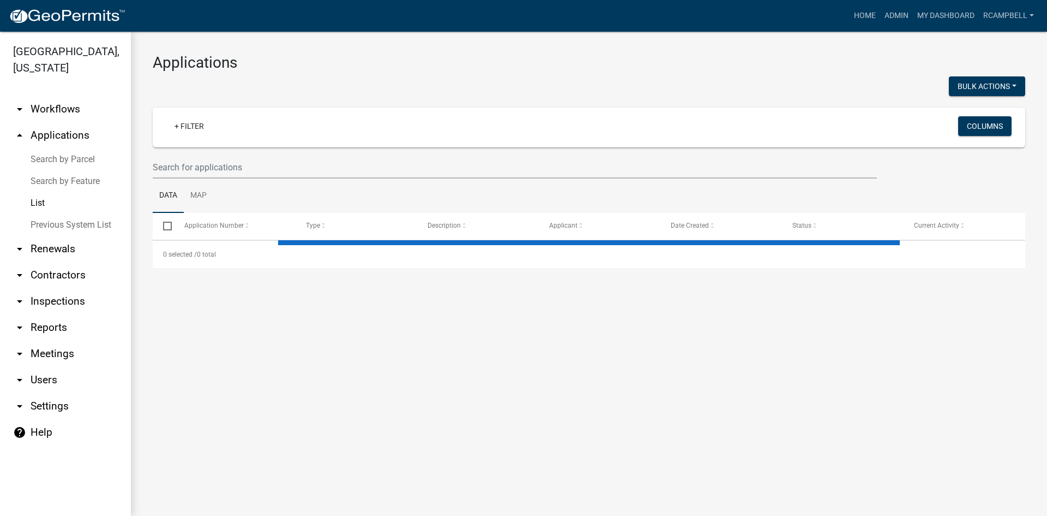
select select "3: 100"
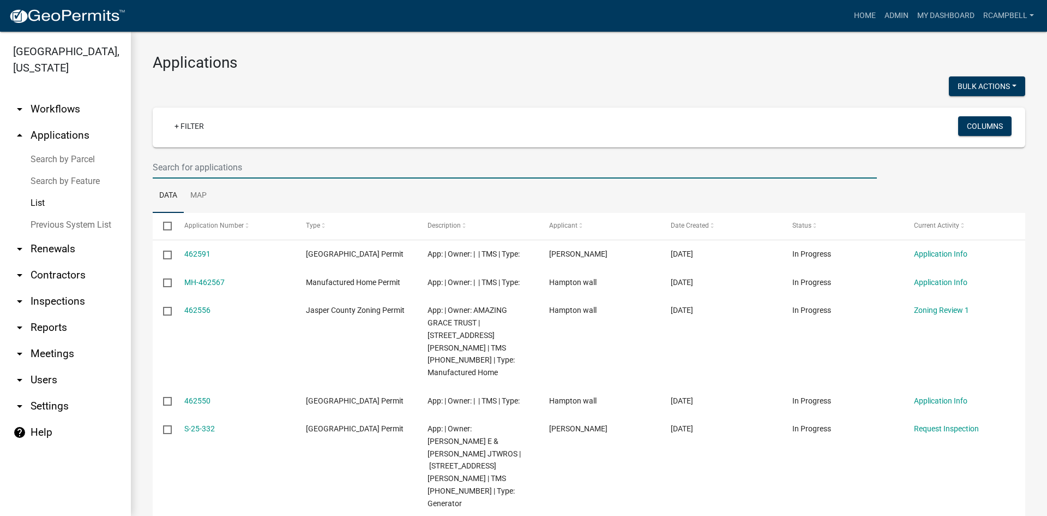
click at [209, 164] on input "text" at bounding box center [515, 167] width 724 height 22
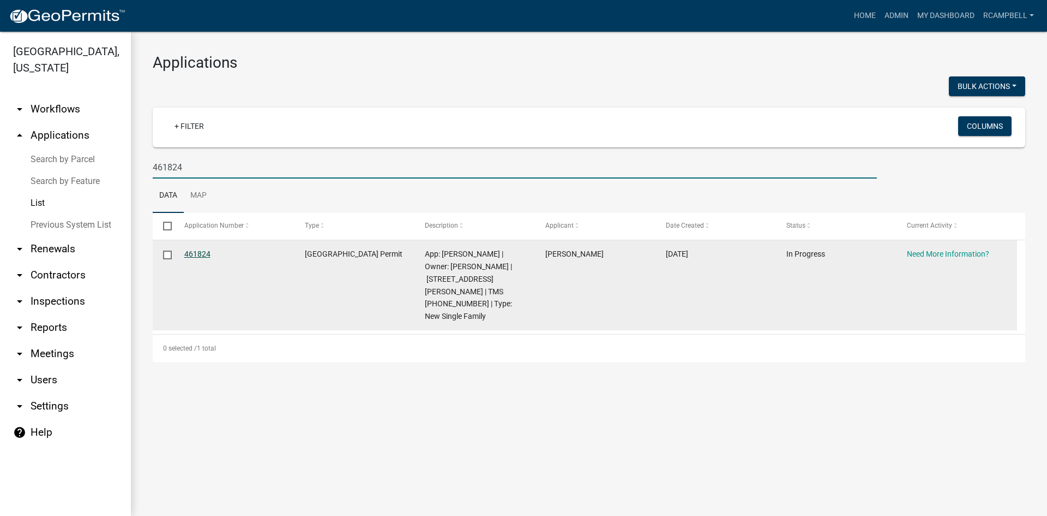
type input "461824"
click at [193, 256] on link "461824" at bounding box center [197, 253] width 26 height 9
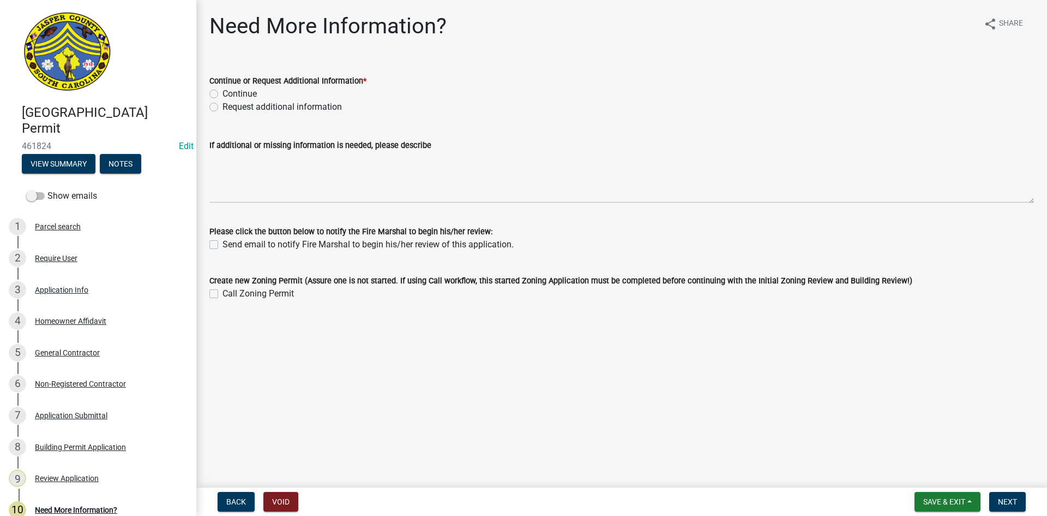
click at [223, 357] on main "Need More Information? share Share Continue or Request Additional Information *…" at bounding box center [621, 241] width 851 height 483
click at [67, 284] on div "3 Application Info" at bounding box center [94, 289] width 170 height 17
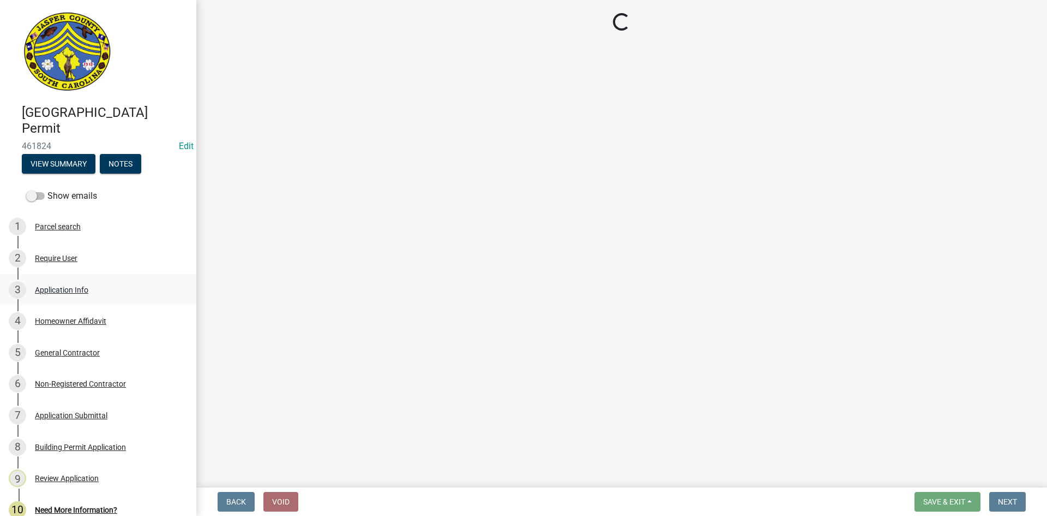
select select "42590599-3c97-479d-b3e9-fbeca9af4fb5"
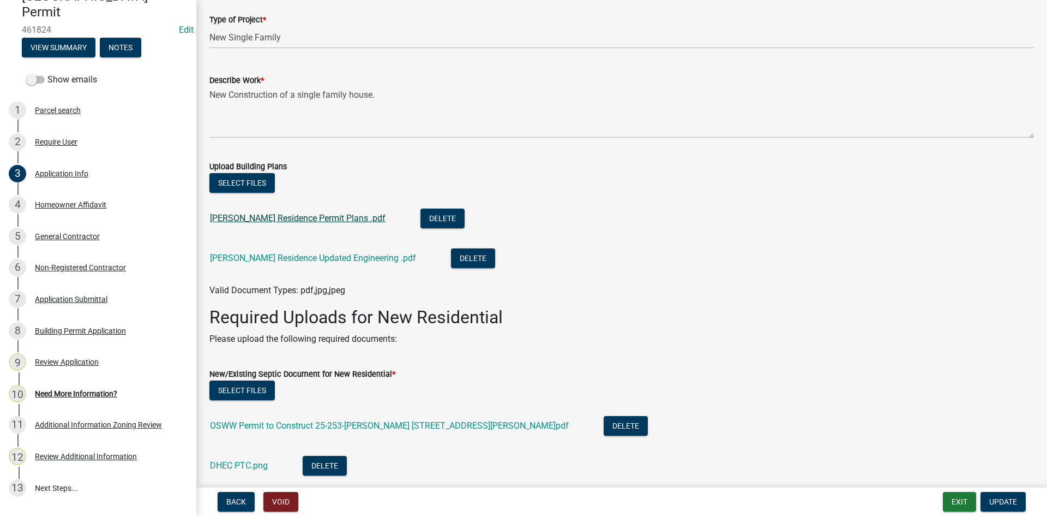
scroll to position [1255, 0]
click at [237, 217] on link "[PERSON_NAME] Residence Permit Plans .pdf" at bounding box center [298, 217] width 176 height 10
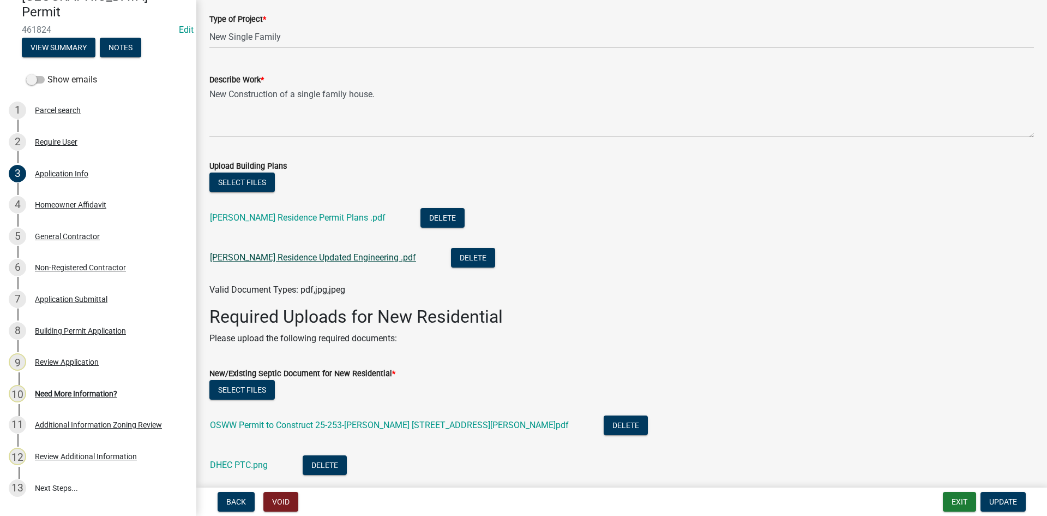
click at [259, 260] on link "[PERSON_NAME] Residence Updated Engineering .pdf" at bounding box center [313, 257] width 206 height 10
click at [287, 219] on link "[PERSON_NAME] Residence Permit Plans .pdf" at bounding box center [298, 217] width 176 height 10
click at [285, 259] on link "[PERSON_NAME] Residence Updated Engineering .pdf" at bounding box center [313, 257] width 206 height 10
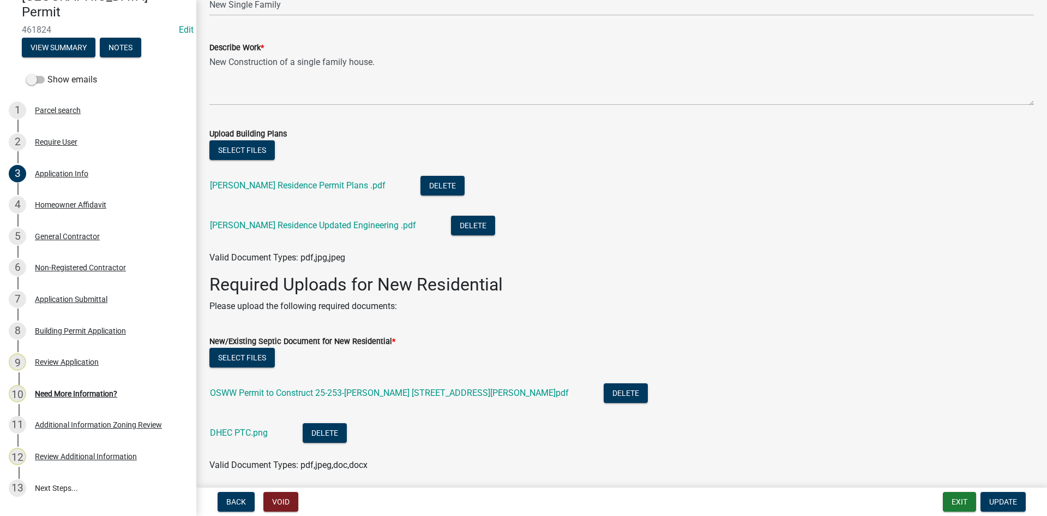
scroll to position [1309, 0]
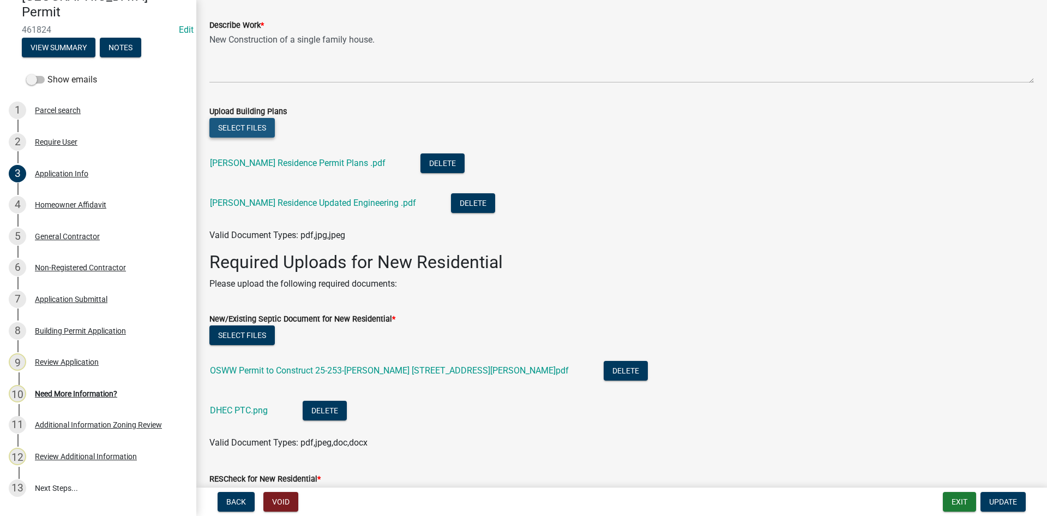
click at [261, 126] on button "Select files" at bounding box center [241, 128] width 65 height 20
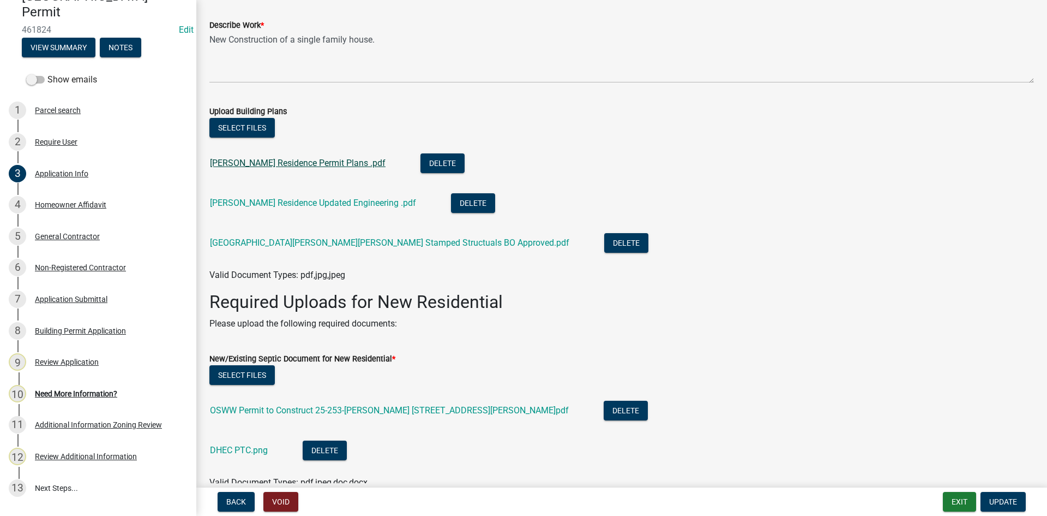
click at [250, 161] on link "[PERSON_NAME] Residence Permit Plans .pdf" at bounding box center [298, 163] width 176 height 10
click at [233, 130] on button "Select files" at bounding box center [241, 128] width 65 height 20
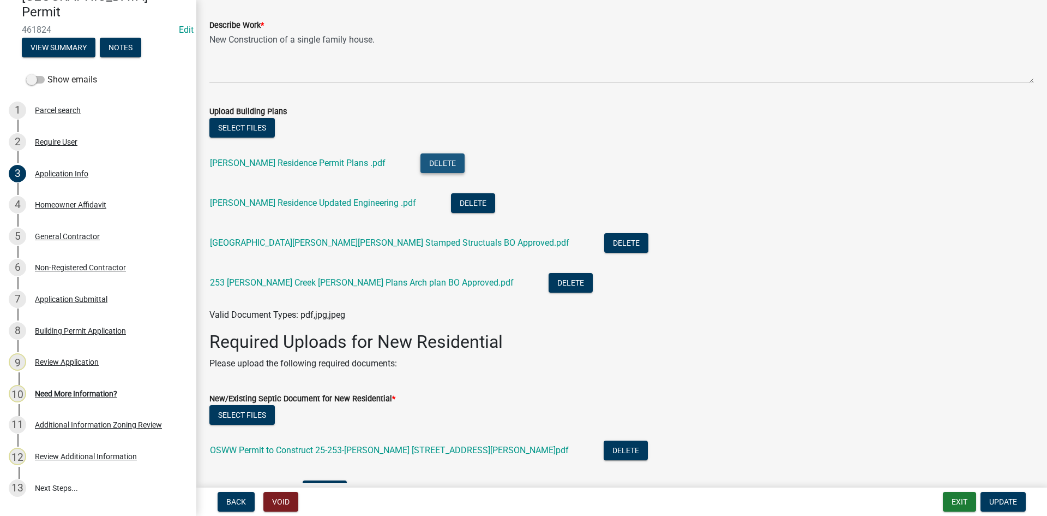
click at [421, 160] on button "Delete" at bounding box center [443, 163] width 44 height 20
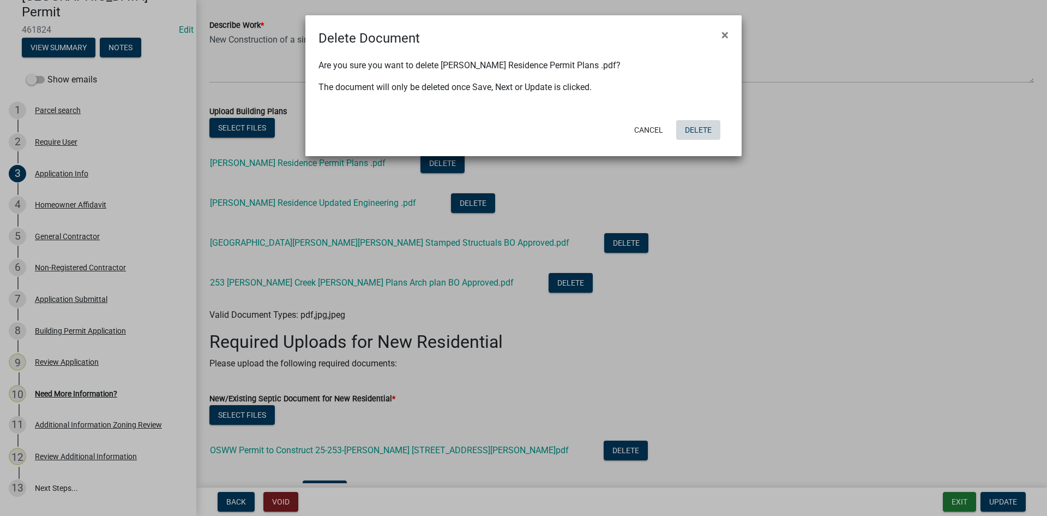
click at [694, 134] on button "Delete" at bounding box center [698, 130] width 44 height 20
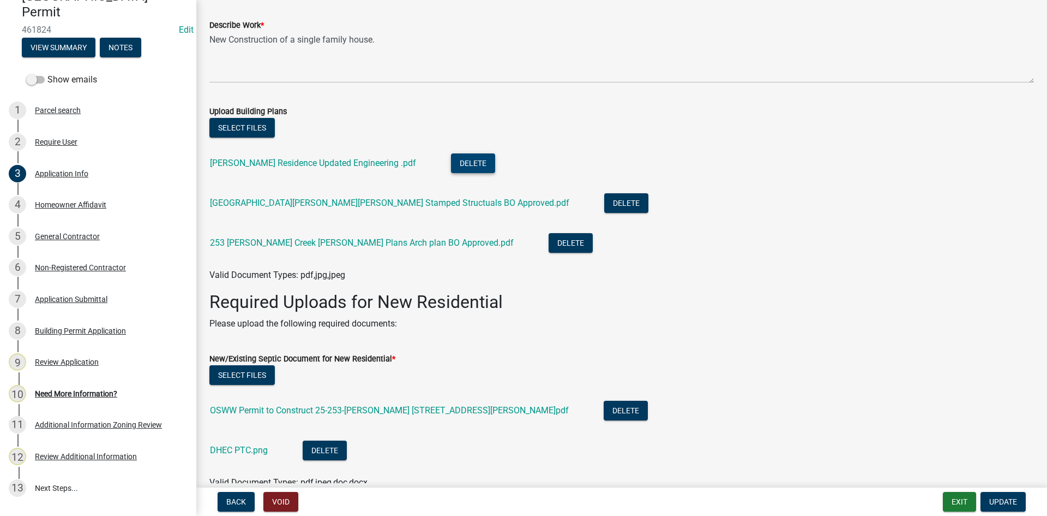
click at [451, 165] on button "Delete" at bounding box center [473, 163] width 44 height 20
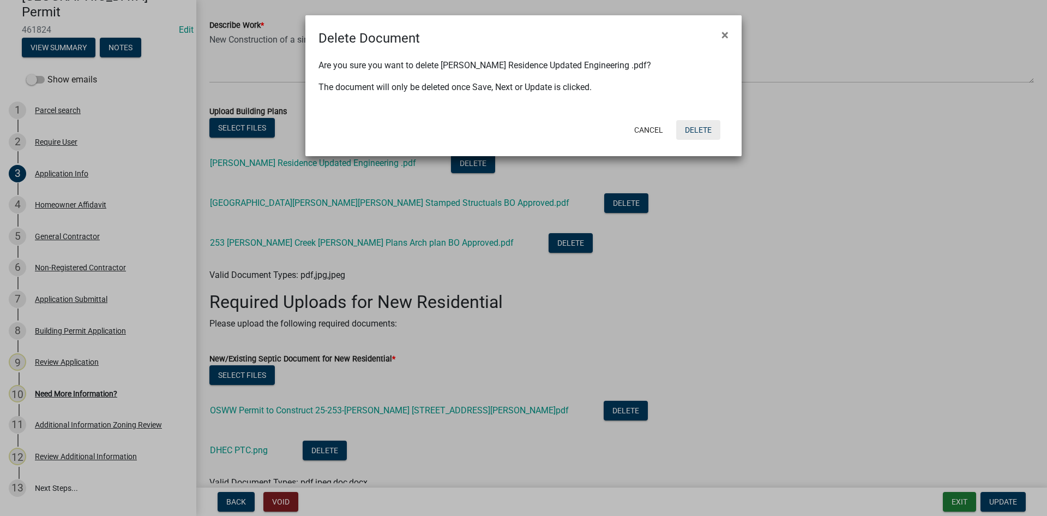
click at [693, 125] on button "Delete" at bounding box center [698, 130] width 44 height 20
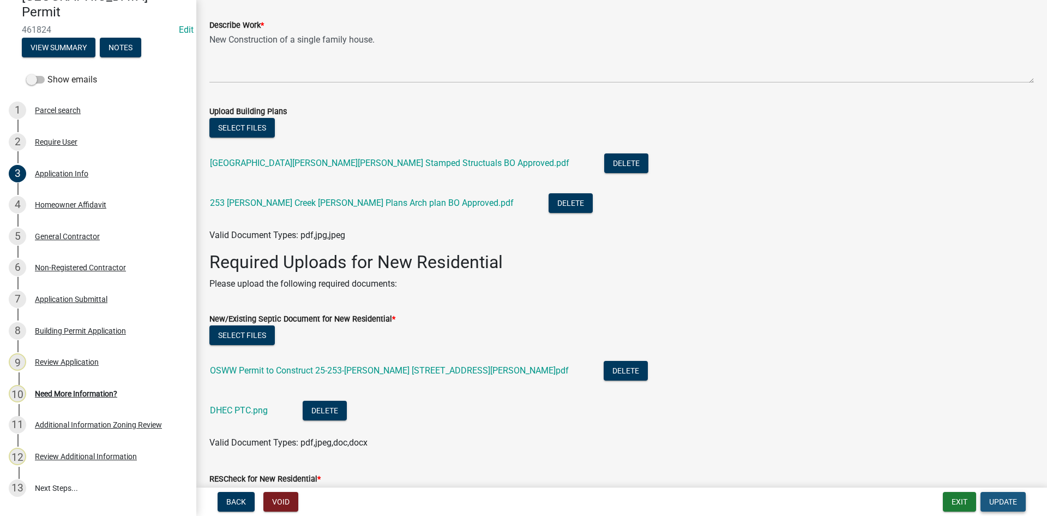
click at [991, 497] on span "Update" at bounding box center [1004, 501] width 28 height 9
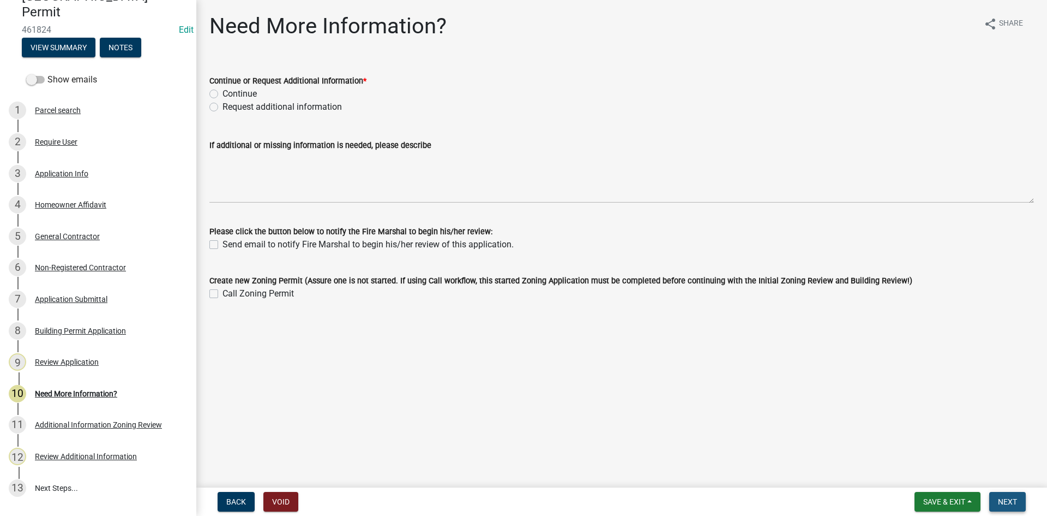
click at [1017, 503] on span "Next" at bounding box center [1007, 501] width 19 height 9
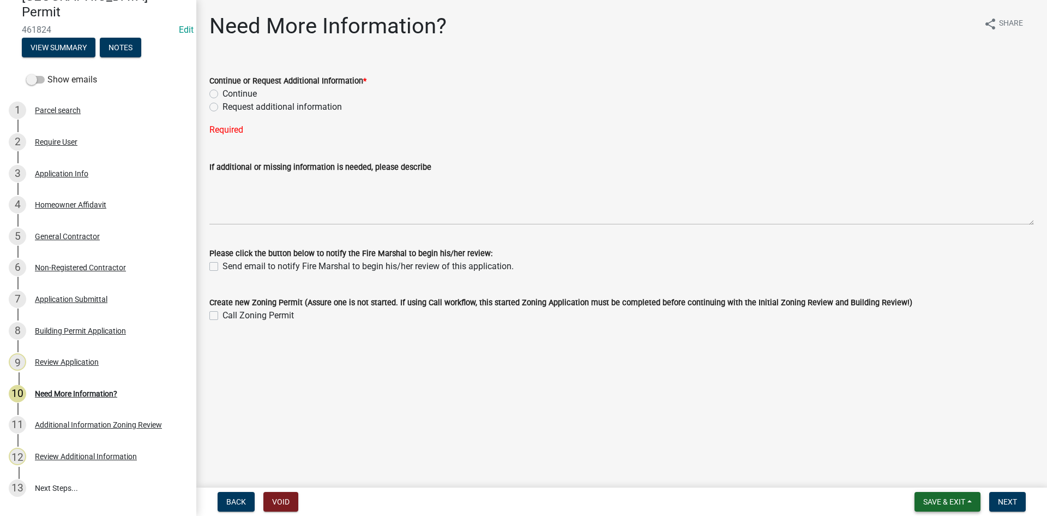
click at [958, 507] on button "Save & Exit" at bounding box center [948, 501] width 66 height 20
click at [931, 475] on button "Save & Exit" at bounding box center [937, 473] width 87 height 26
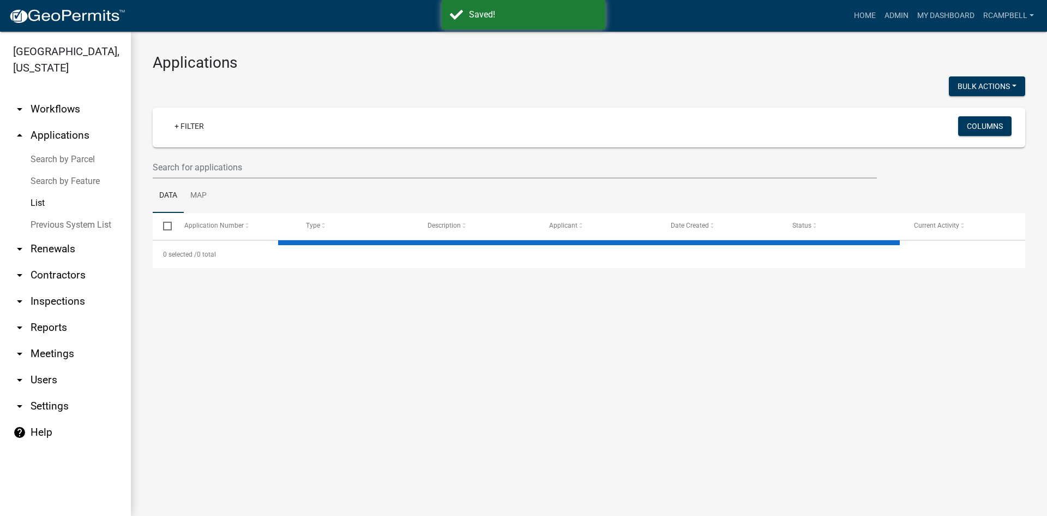
select select "3: 100"
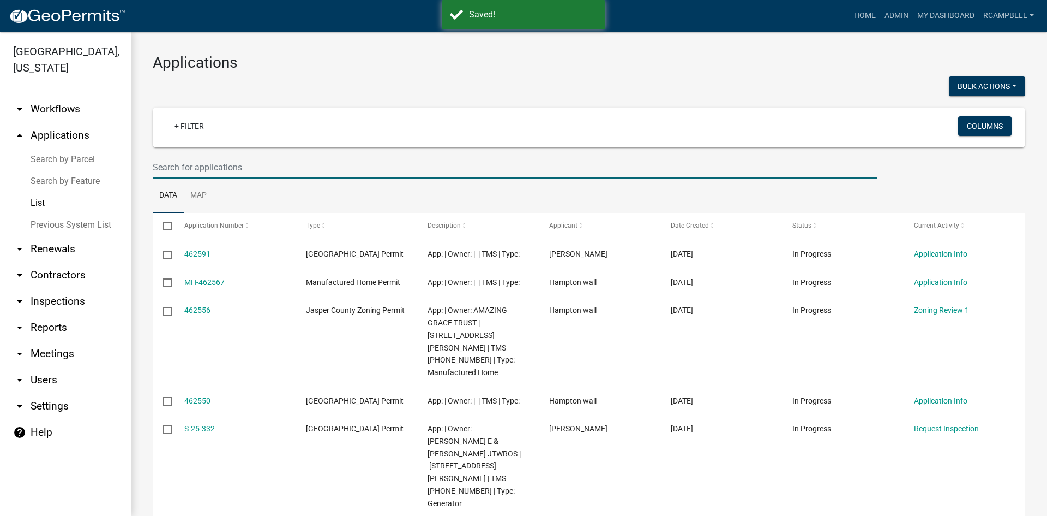
click at [224, 166] on input "text" at bounding box center [515, 167] width 724 height 22
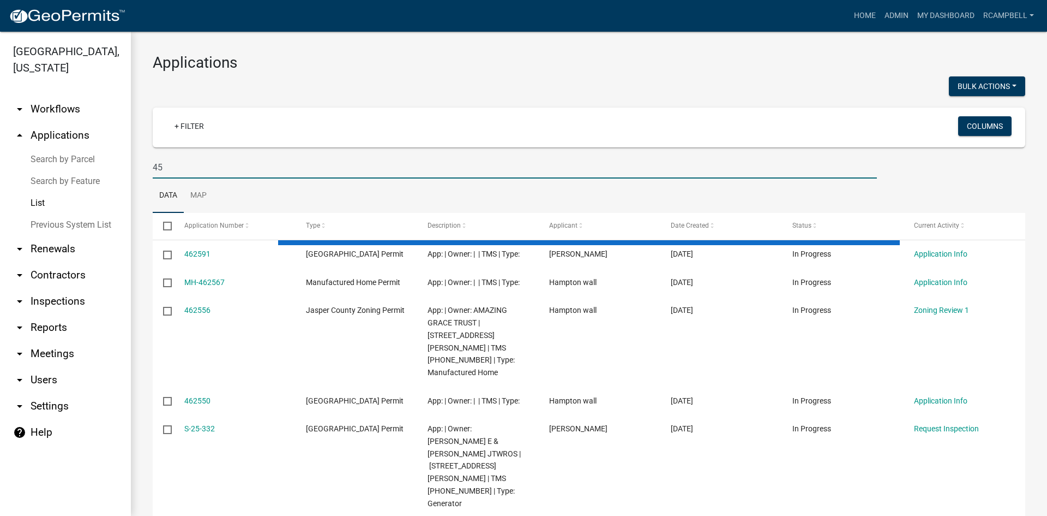
type input "4"
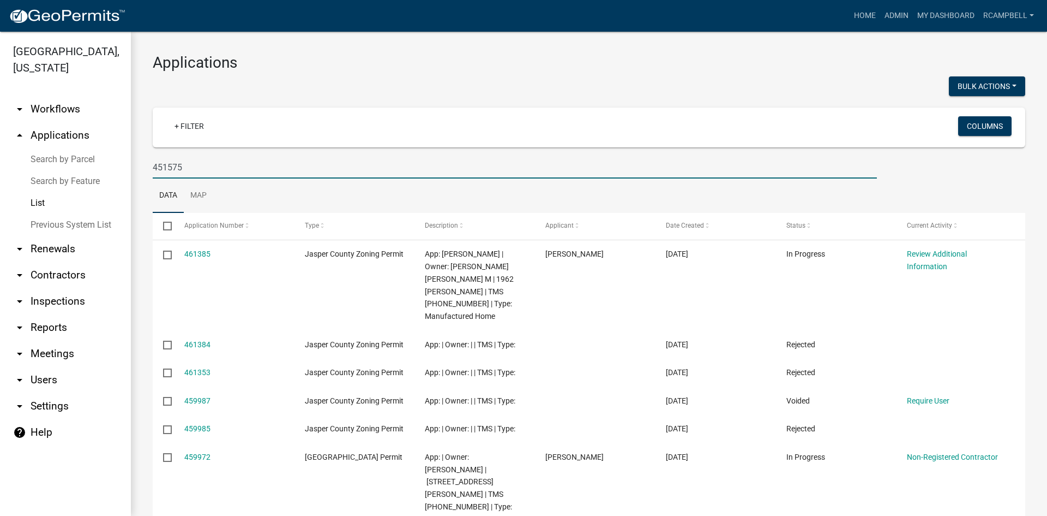
type input "451575"
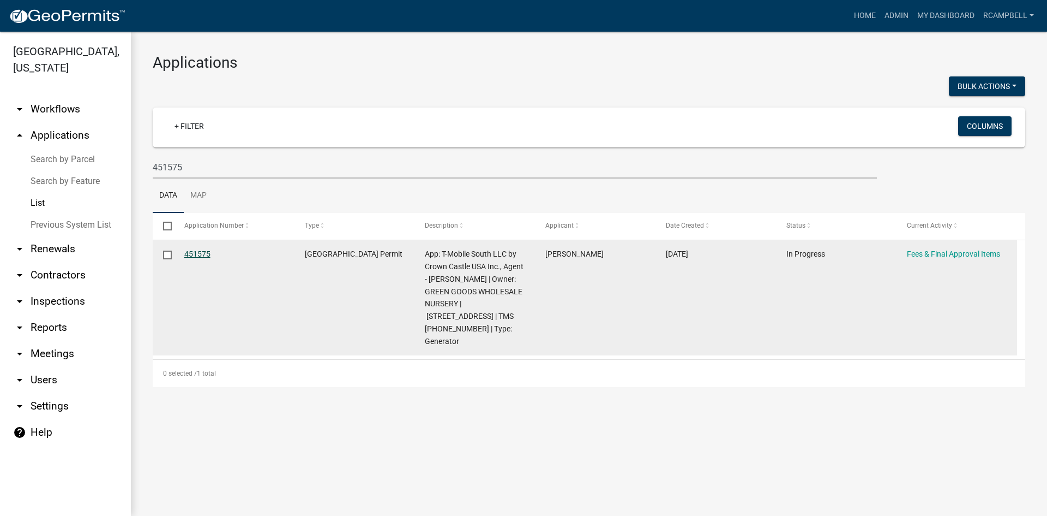
click at [199, 254] on link "451575" at bounding box center [197, 253] width 26 height 9
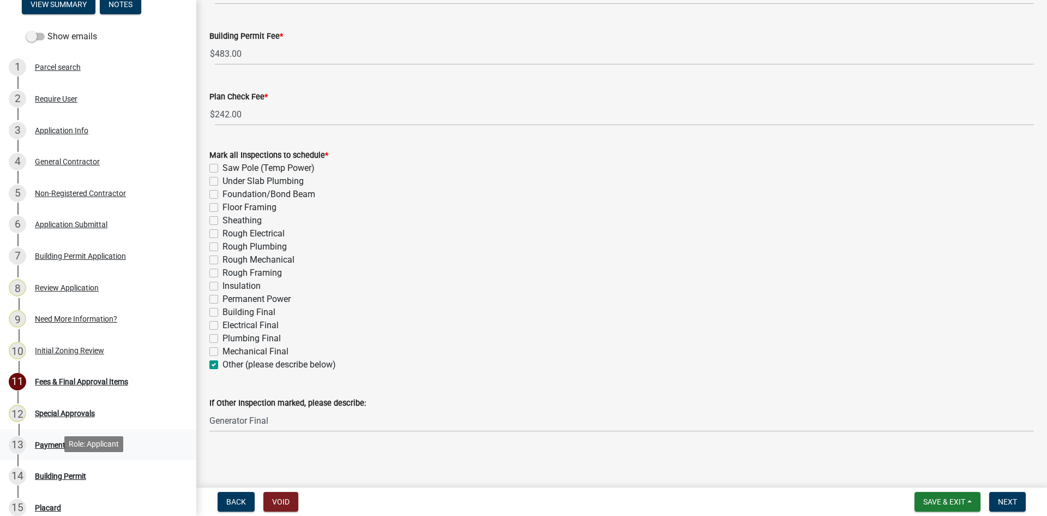
scroll to position [109, 0]
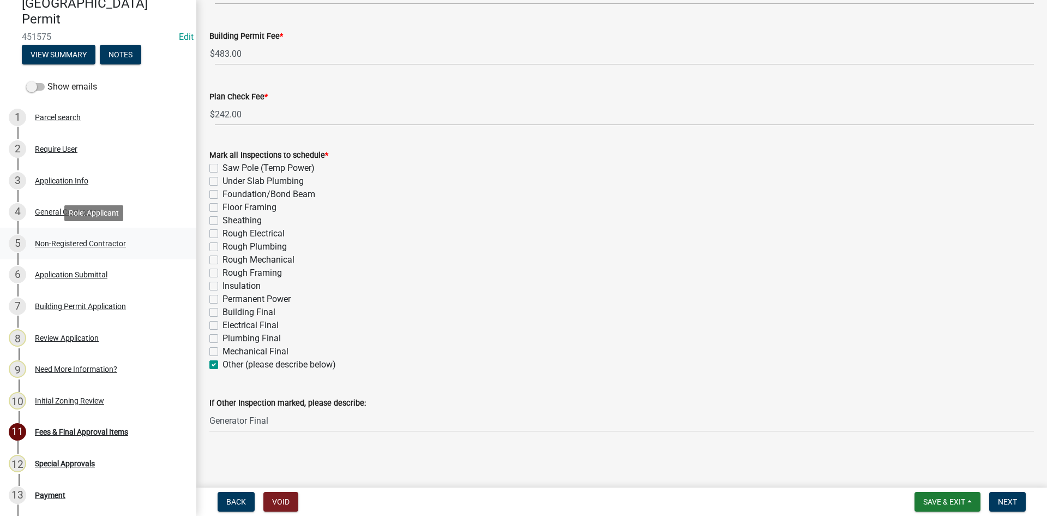
click at [81, 243] on div "Non-Registered Contractor" at bounding box center [80, 243] width 91 height 8
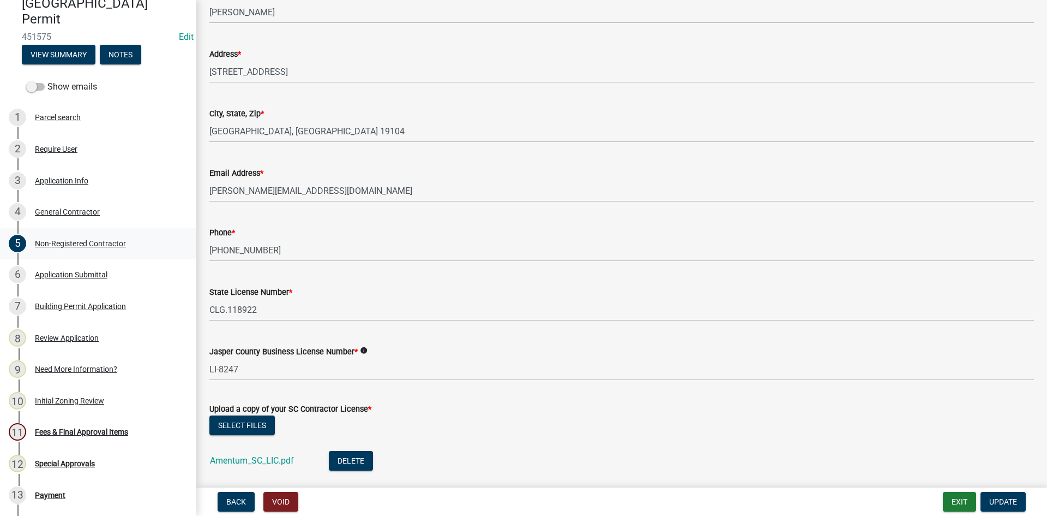
scroll to position [218, 0]
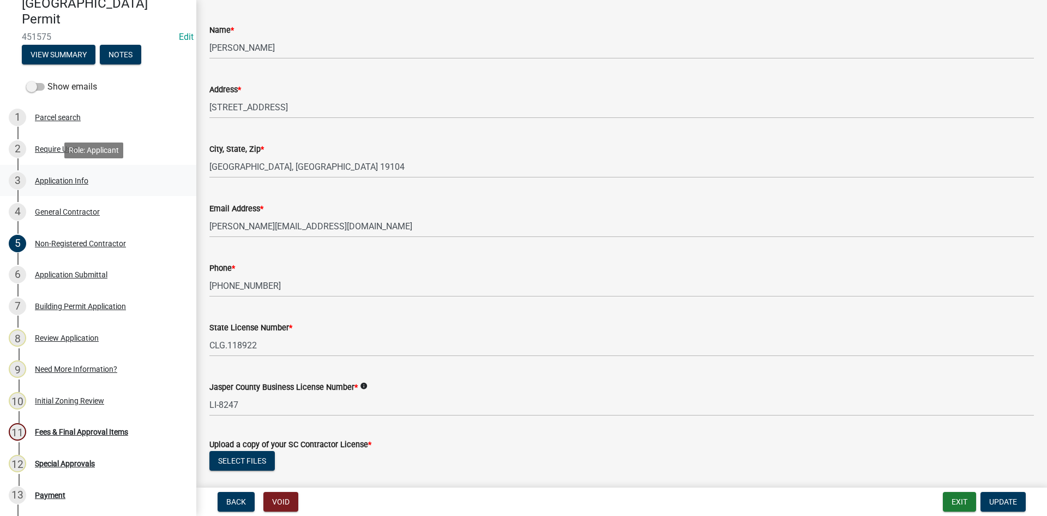
click at [76, 180] on div "Application Info" at bounding box center [61, 181] width 53 height 8
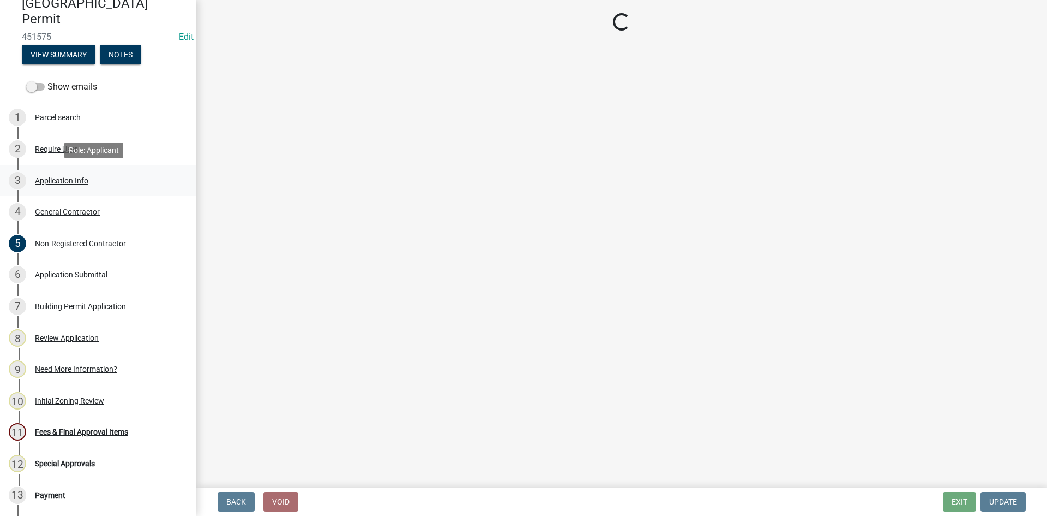
scroll to position [0, 0]
select select "b478e360-fce9-41b4-b88d-85855ee8e141"
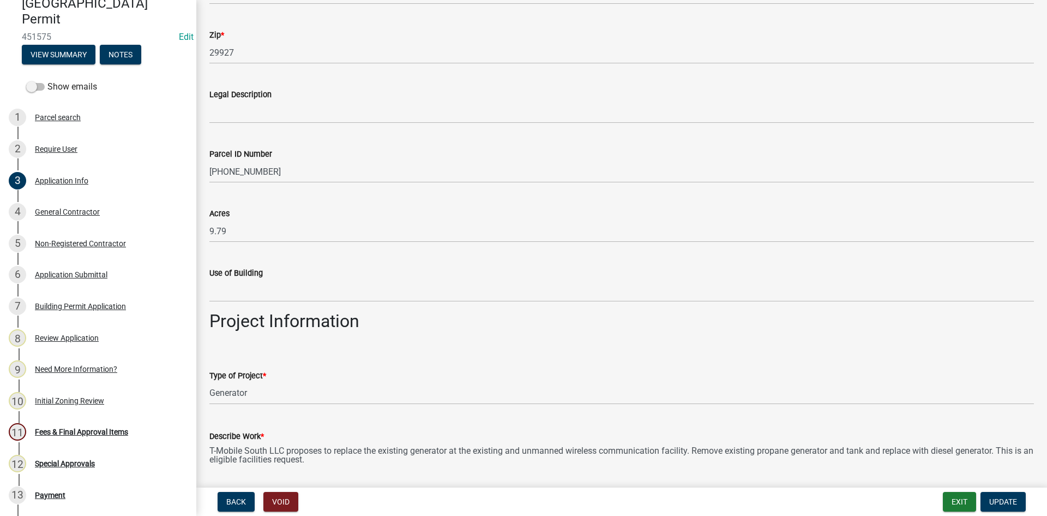
scroll to position [1418, 0]
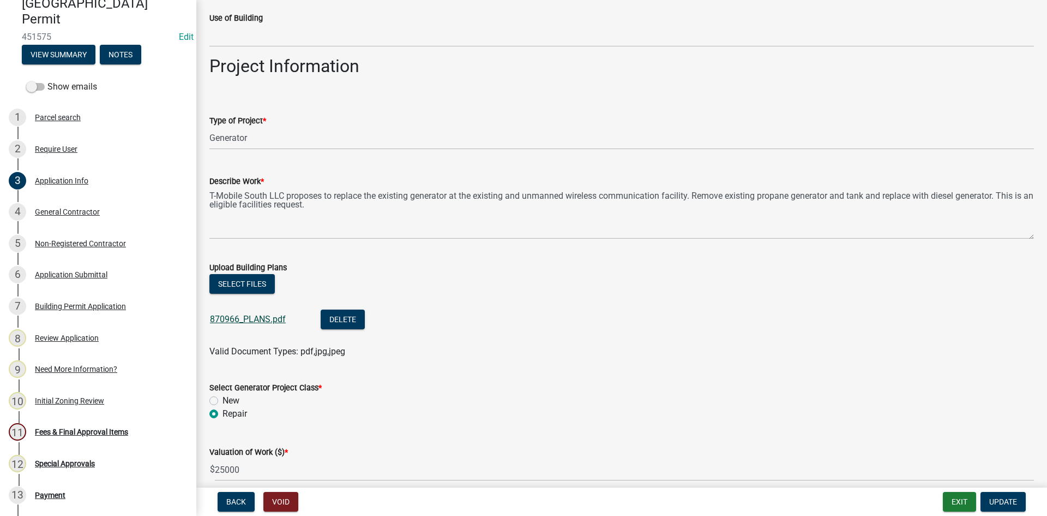
drag, startPoint x: 203, startPoint y: 323, endPoint x: 214, endPoint y: 319, distance: 11.2
click at [211, 319] on div "Select files 870966_PLANS.pdf Delete Valid Document Types: pdf,jpg,jpeg" at bounding box center [621, 316] width 841 height 84
click at [214, 317] on link "870966_PLANS.pdf" at bounding box center [248, 319] width 76 height 10
click at [227, 285] on button "Select files" at bounding box center [241, 284] width 65 height 20
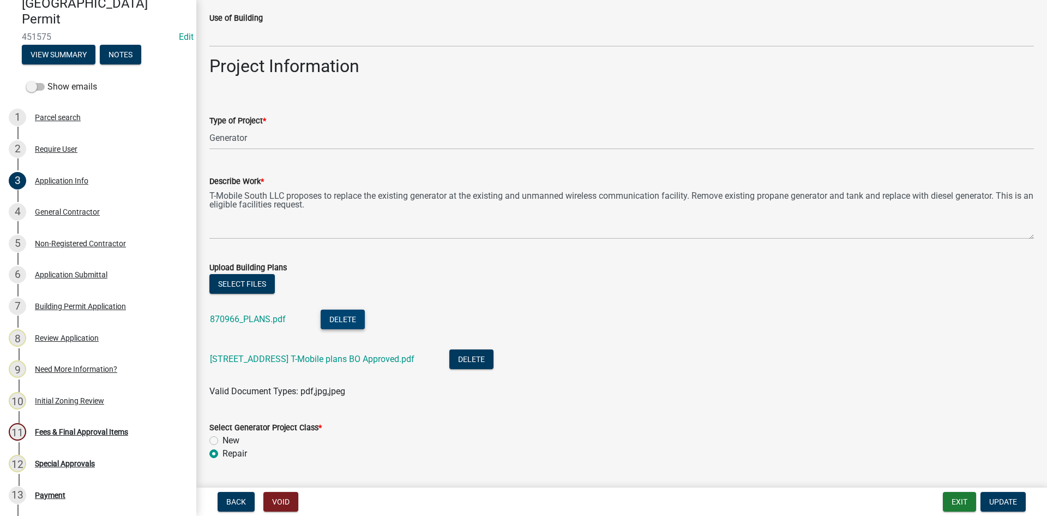
click at [346, 321] on button "Delete" at bounding box center [343, 319] width 44 height 20
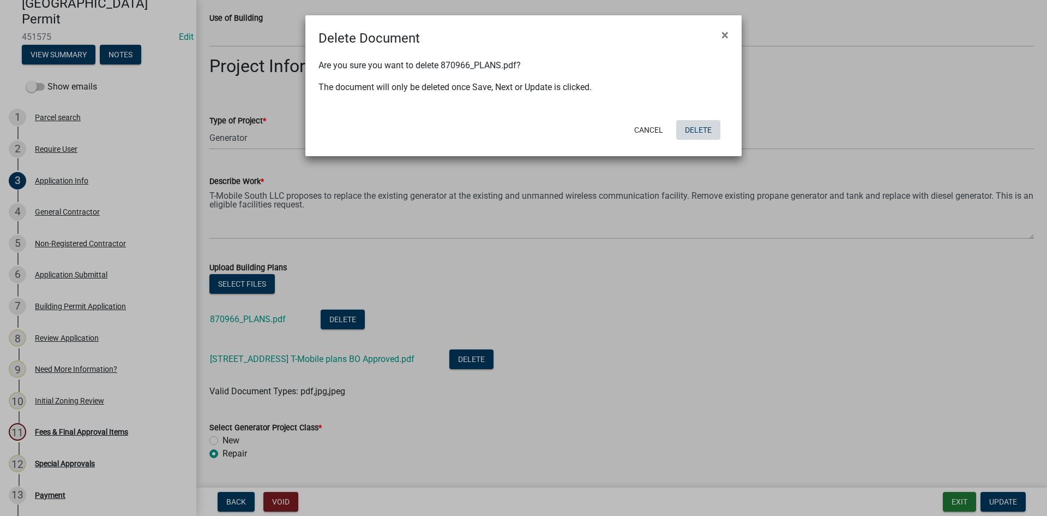
click at [709, 127] on button "Delete" at bounding box center [698, 130] width 44 height 20
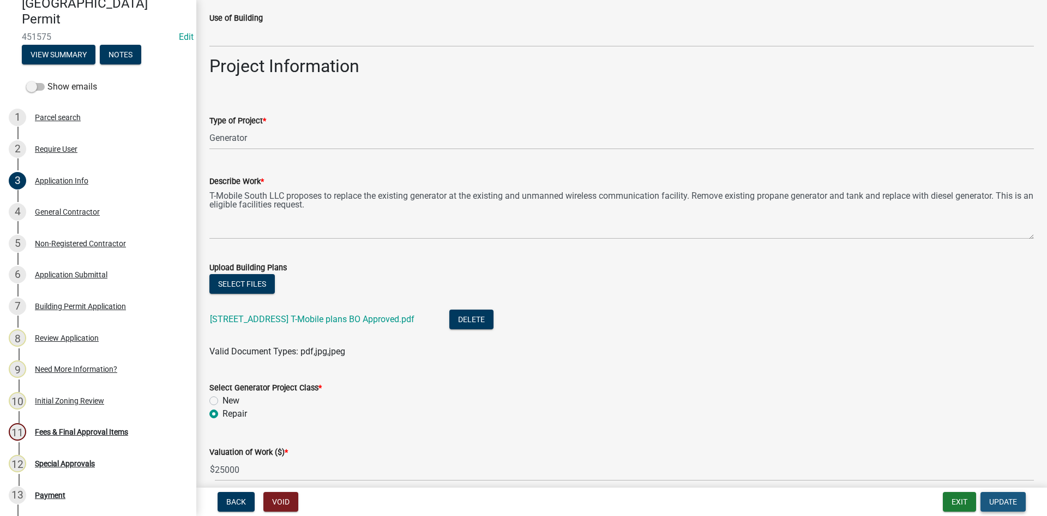
click at [1013, 501] on span "Update" at bounding box center [1004, 501] width 28 height 9
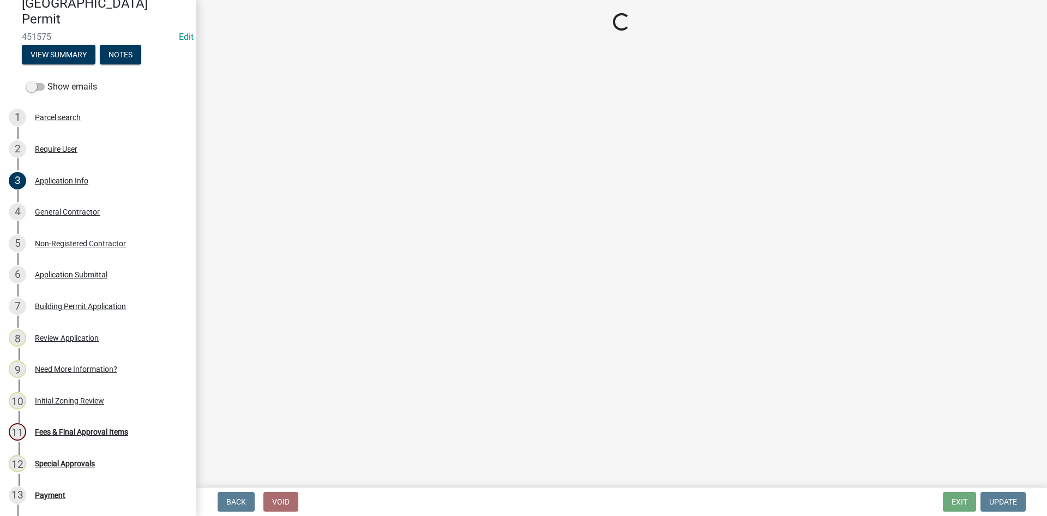
select select "61611ad6-14f2-499c-805c-58607f11e2fc"
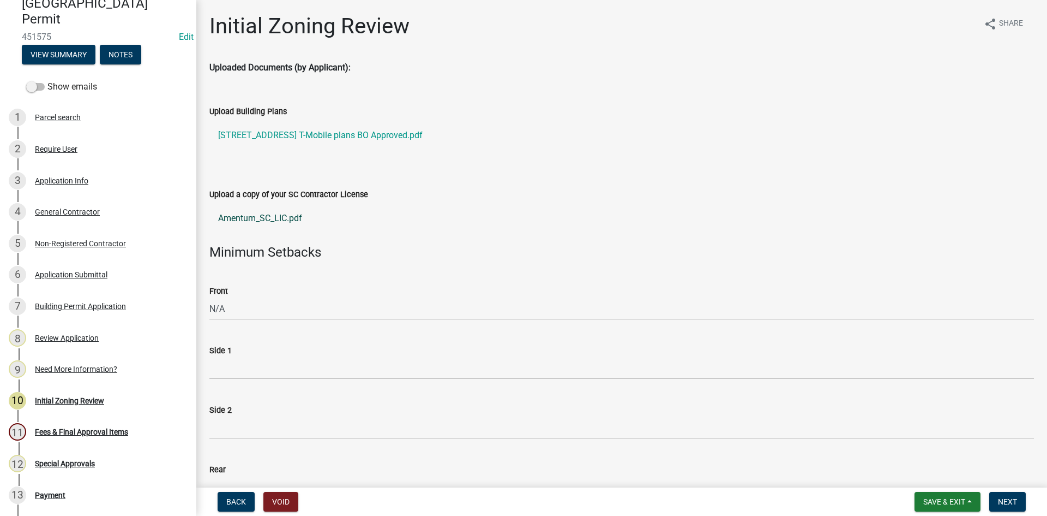
click at [248, 218] on link "Amentum_SC_LIC.pdf" at bounding box center [621, 218] width 825 height 26
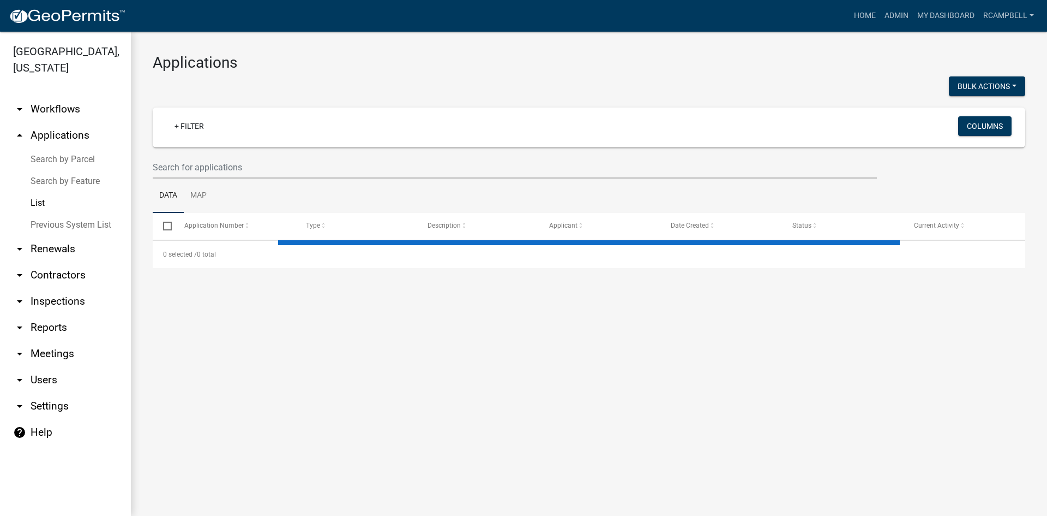
select select "3: 100"
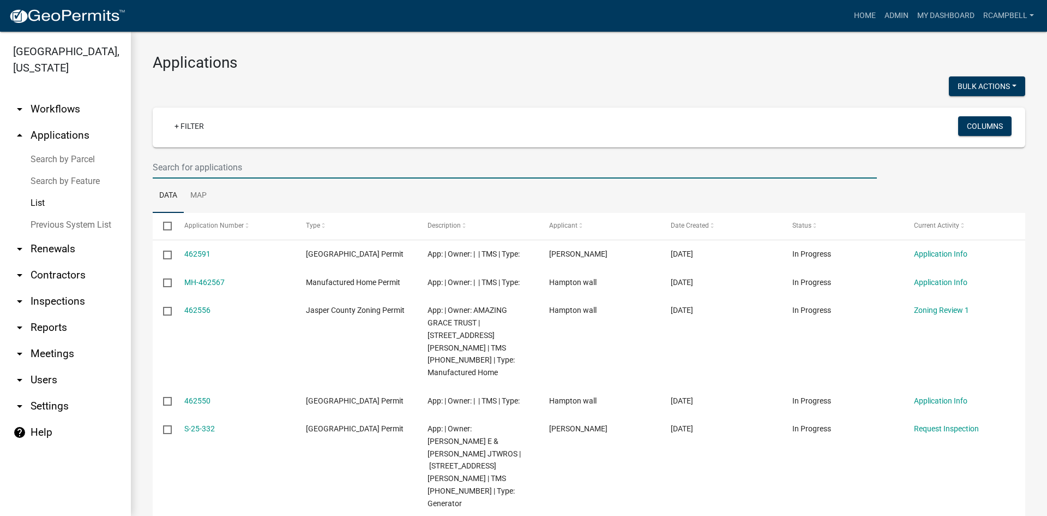
click at [183, 167] on input "text" at bounding box center [515, 167] width 724 height 22
